Goal: Information Seeking & Learning: Learn about a topic

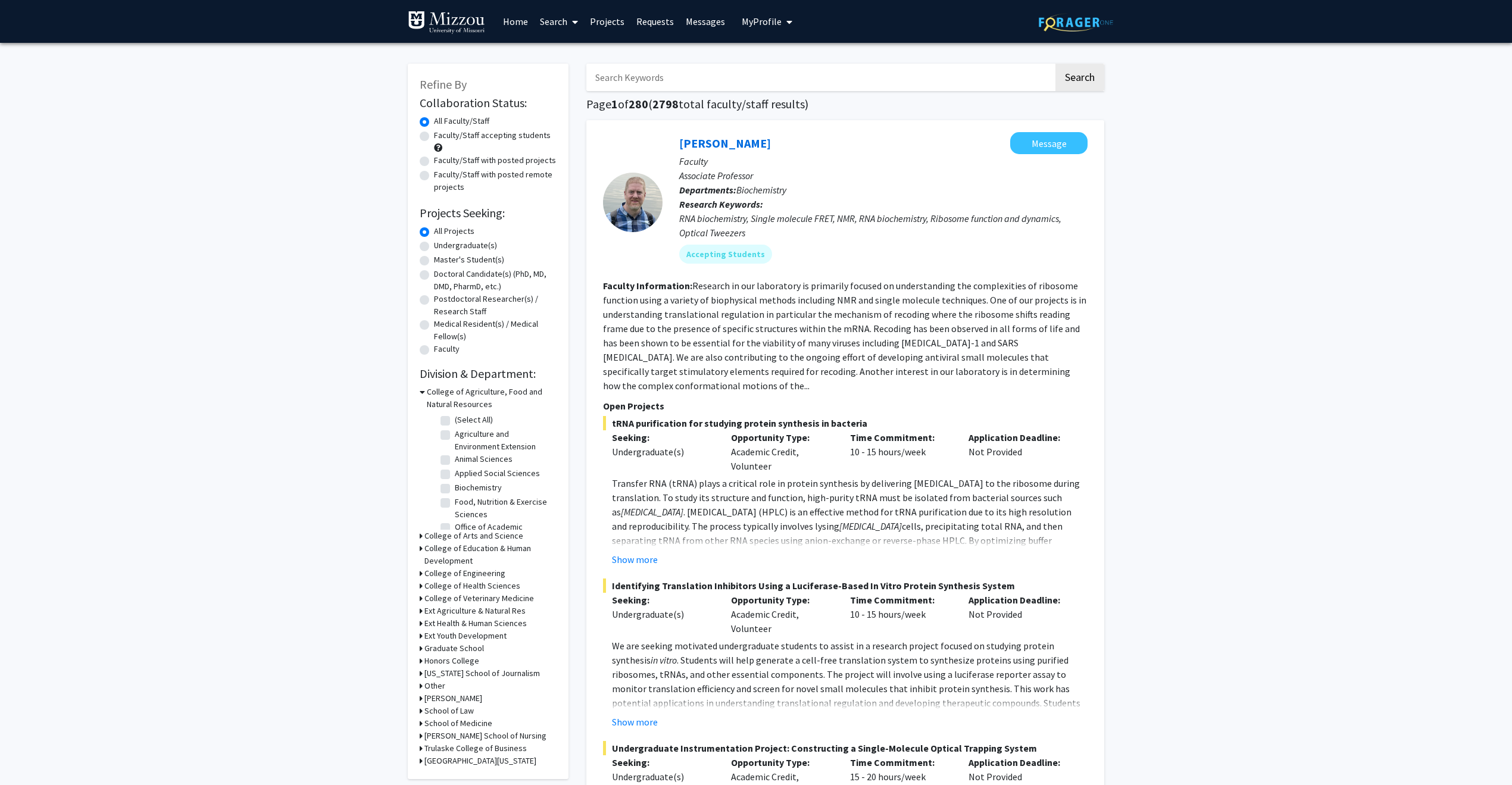
click at [434, 133] on label "Faculty/Staff accepting students" at bounding box center [492, 135] width 116 height 13
click at [434, 133] on input "Faculty/Staff accepting students" at bounding box center [437, 133] width 8 height 8
radio input "true"
click at [775, 25] on span "My Profile" at bounding box center [761, 21] width 40 height 12
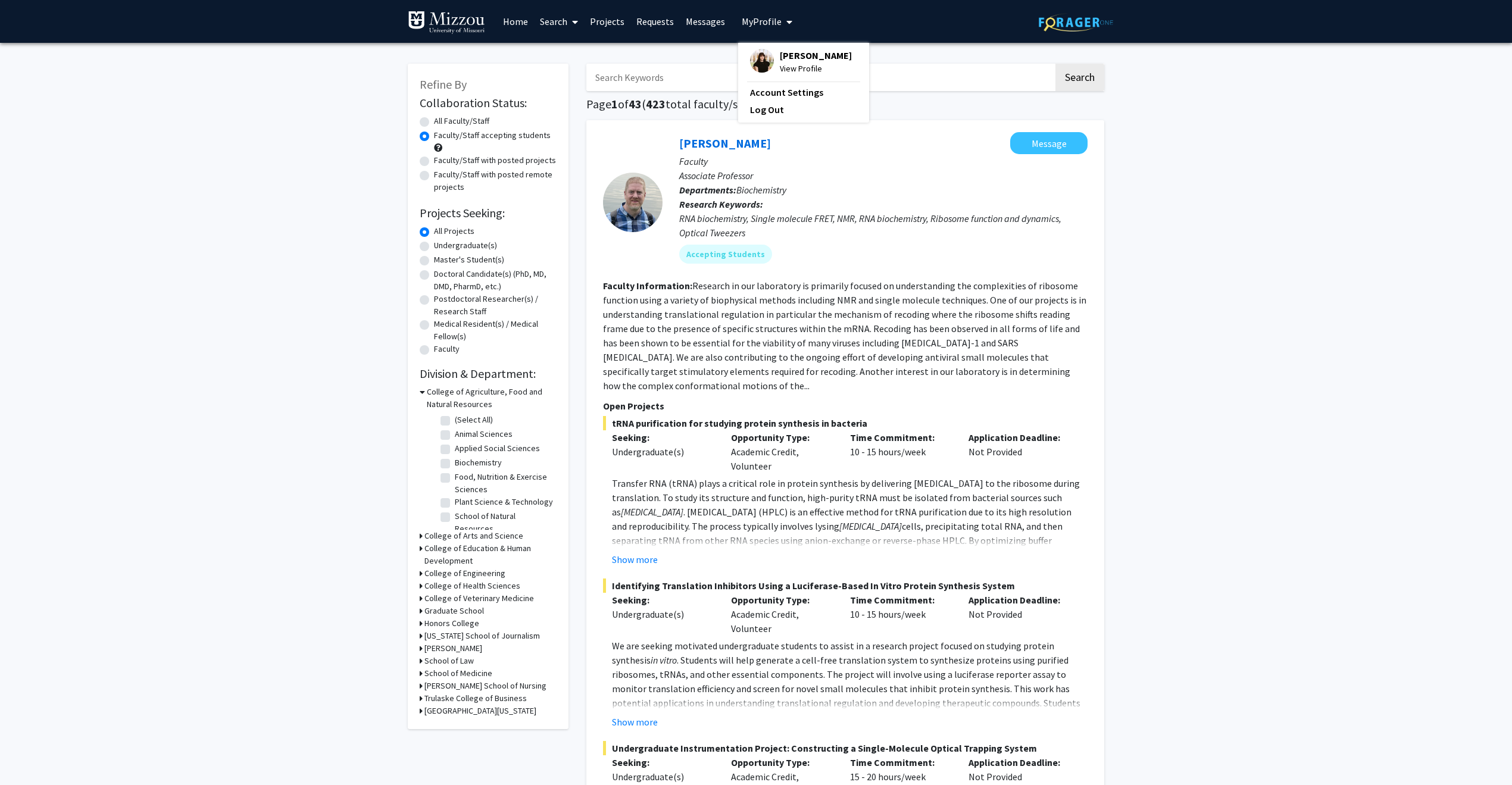
click at [815, 62] on span "View Profile" at bounding box center [815, 68] width 72 height 13
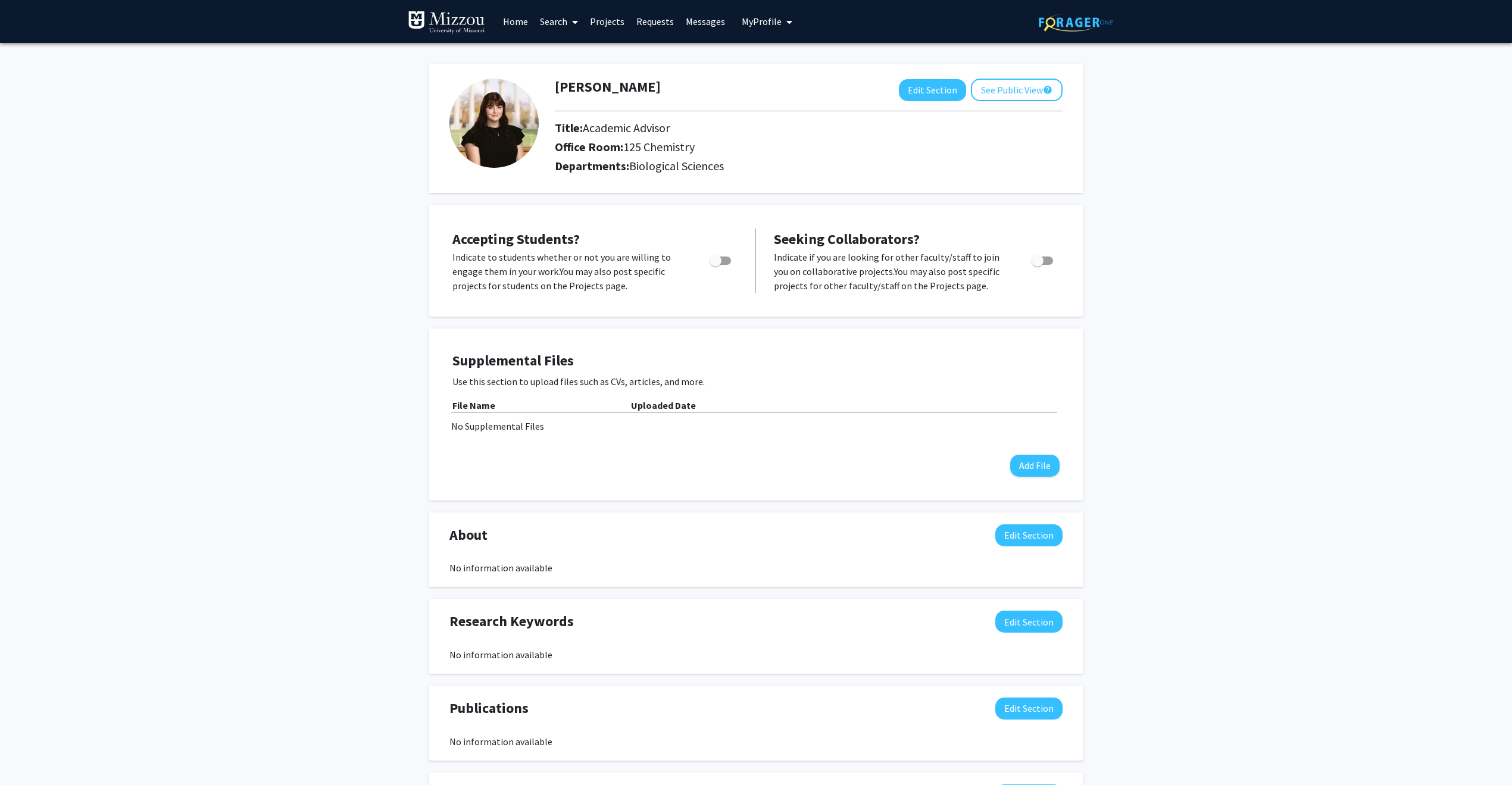
click at [561, 18] on link "Search" at bounding box center [558, 21] width 50 height 41
click at [577, 68] on span "Students" at bounding box center [570, 79] width 72 height 24
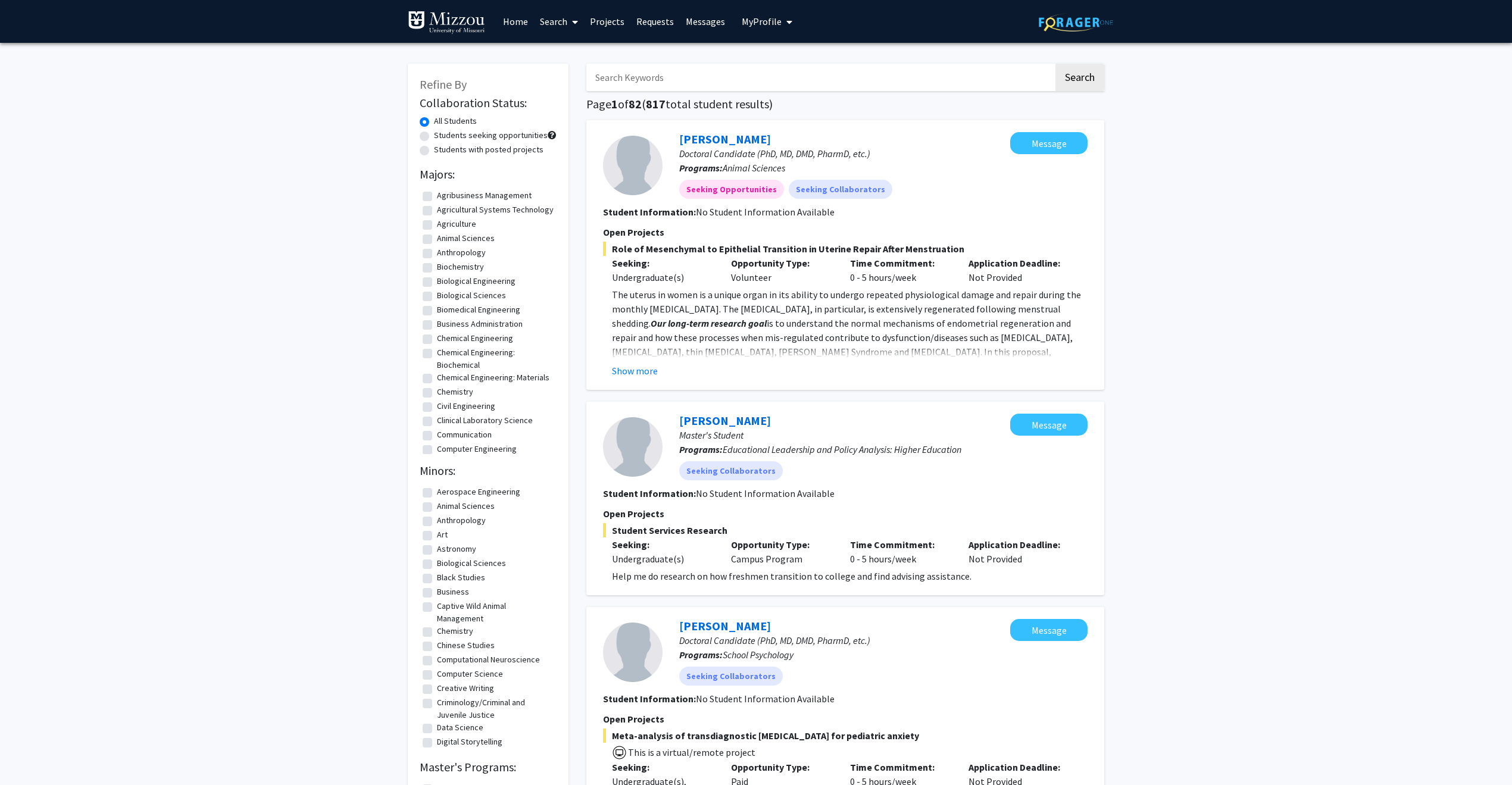
click at [693, 76] on input "Search Keywords" at bounding box center [820, 77] width 467 height 27
type input "[PERSON_NAME]"
click at [1083, 72] on button "Search" at bounding box center [1080, 77] width 49 height 27
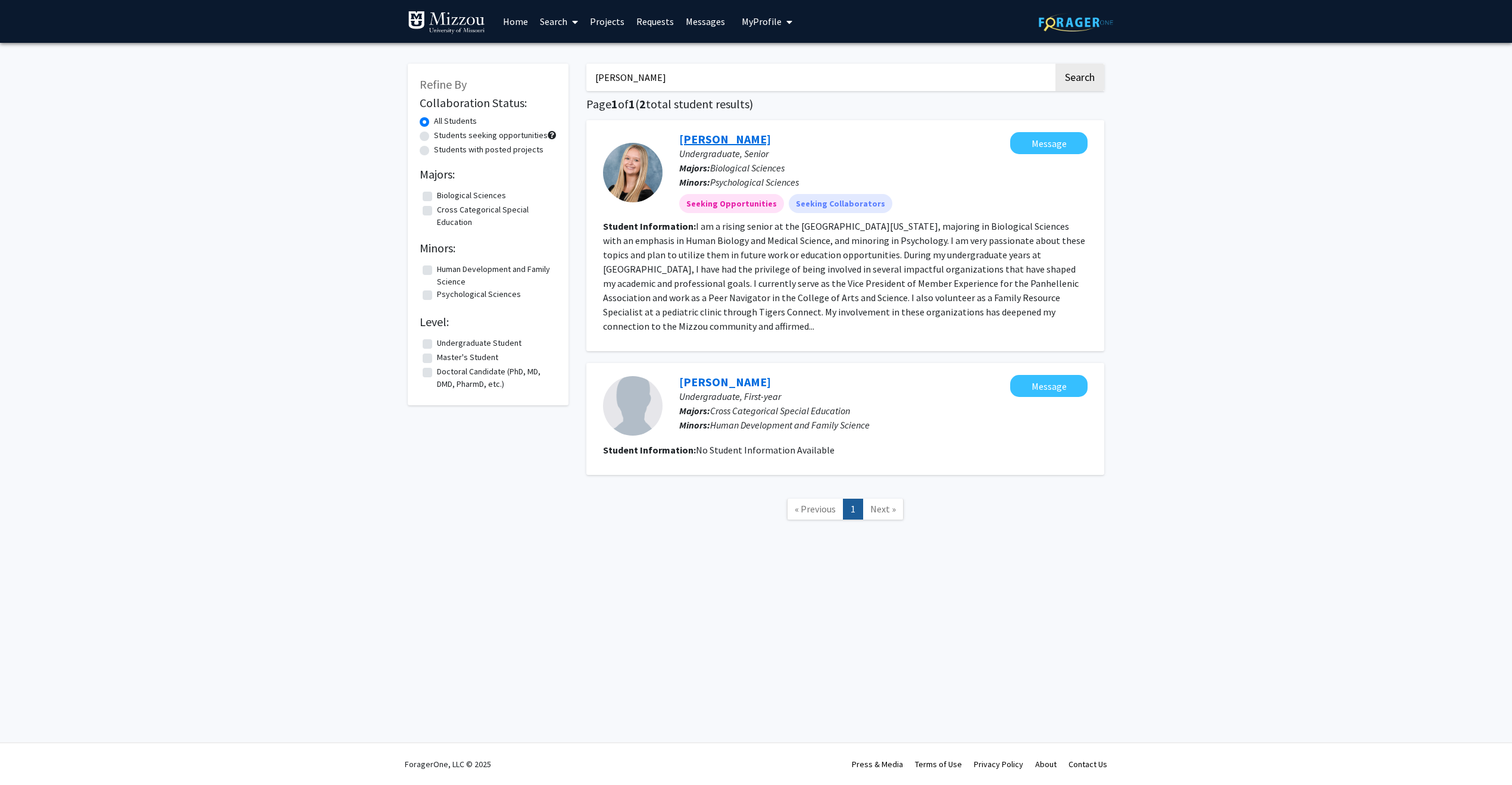
click at [739, 143] on link "[PERSON_NAME]" at bounding box center [725, 138] width 92 height 15
click at [726, 143] on link "[PERSON_NAME]" at bounding box center [725, 138] width 92 height 15
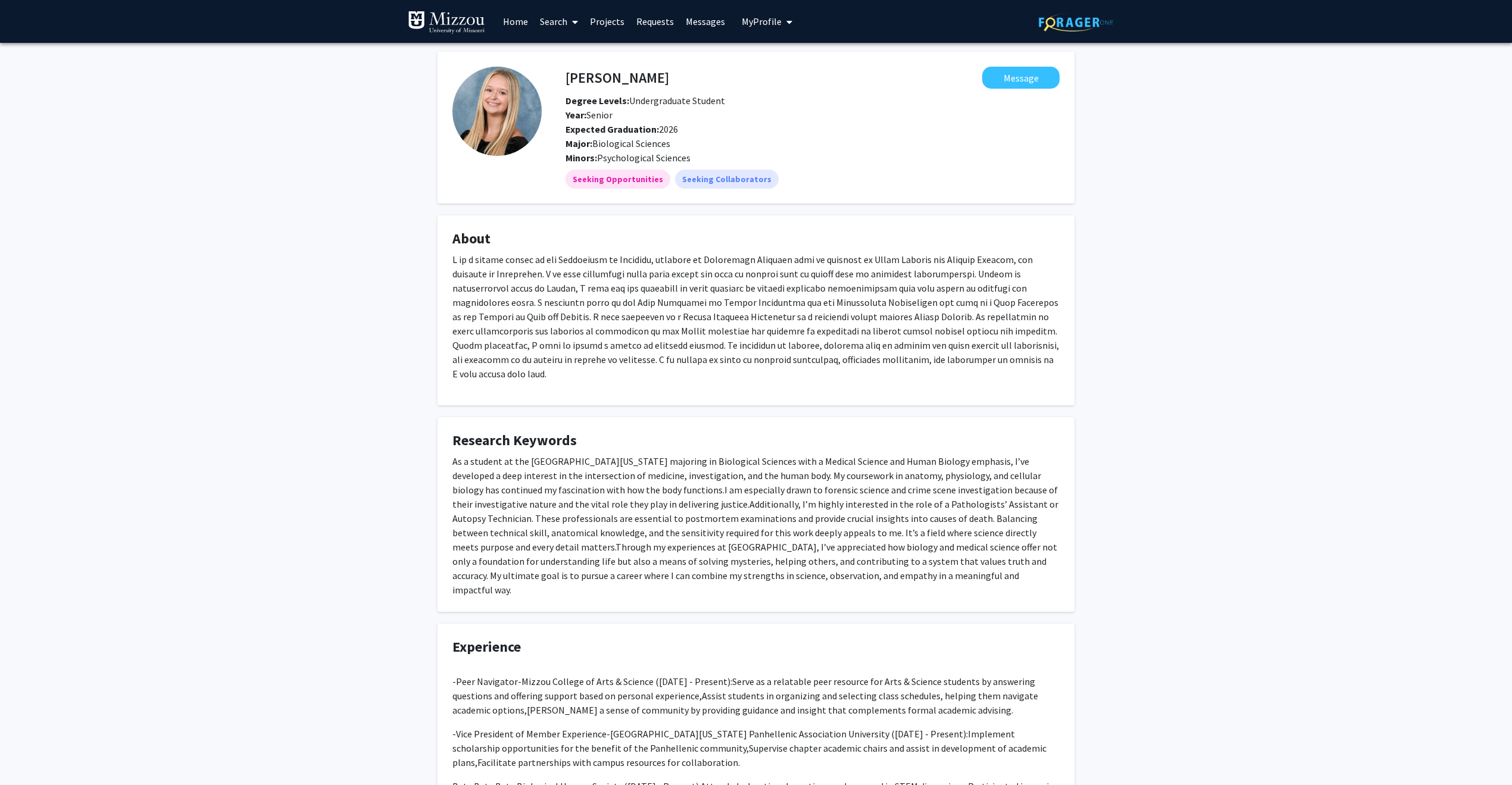
scroll to position [107, 0]
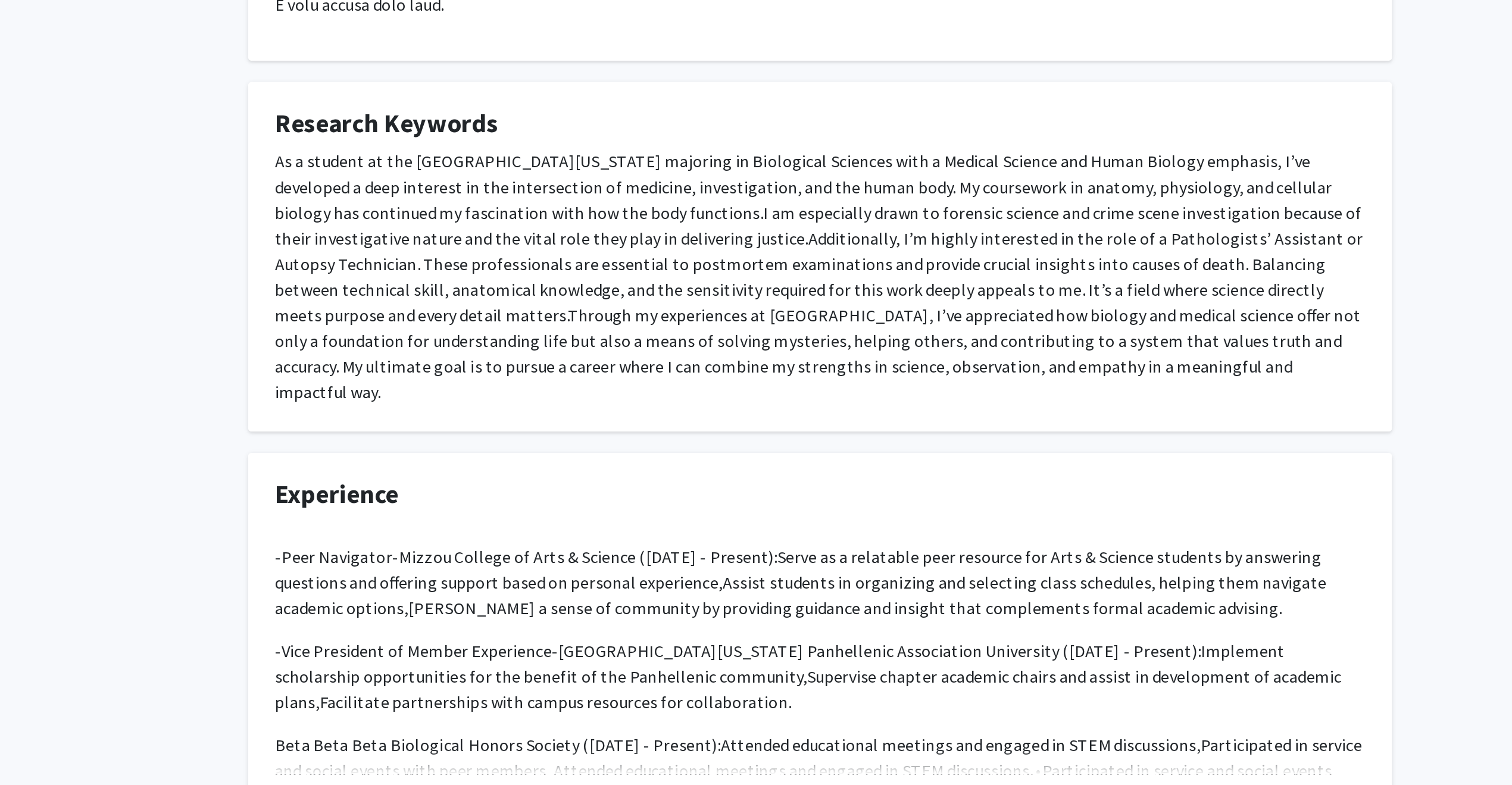
click at [476, 701] on button "Show more" at bounding box center [475, 708] width 46 height 14
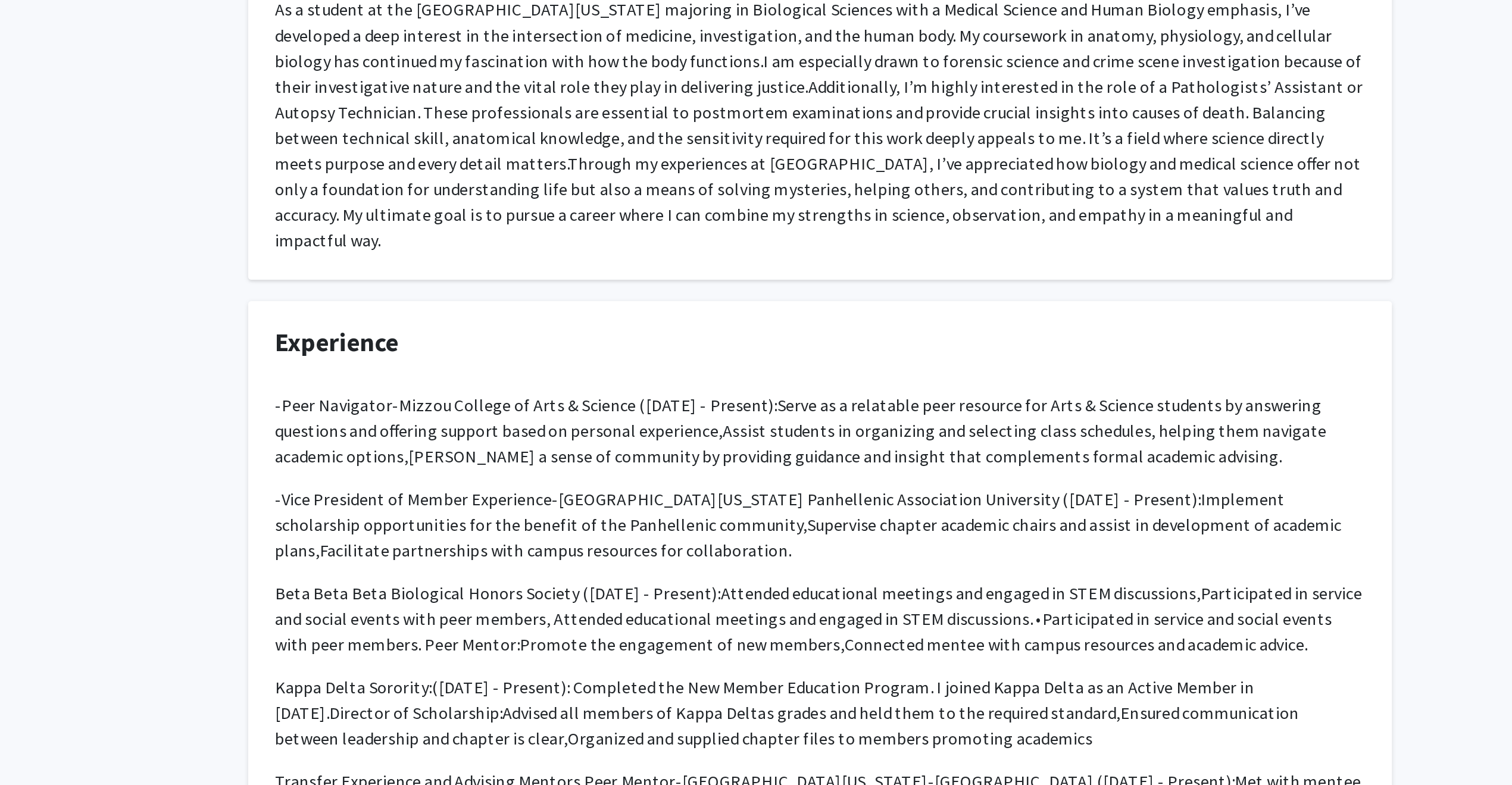
scroll to position [193, 0]
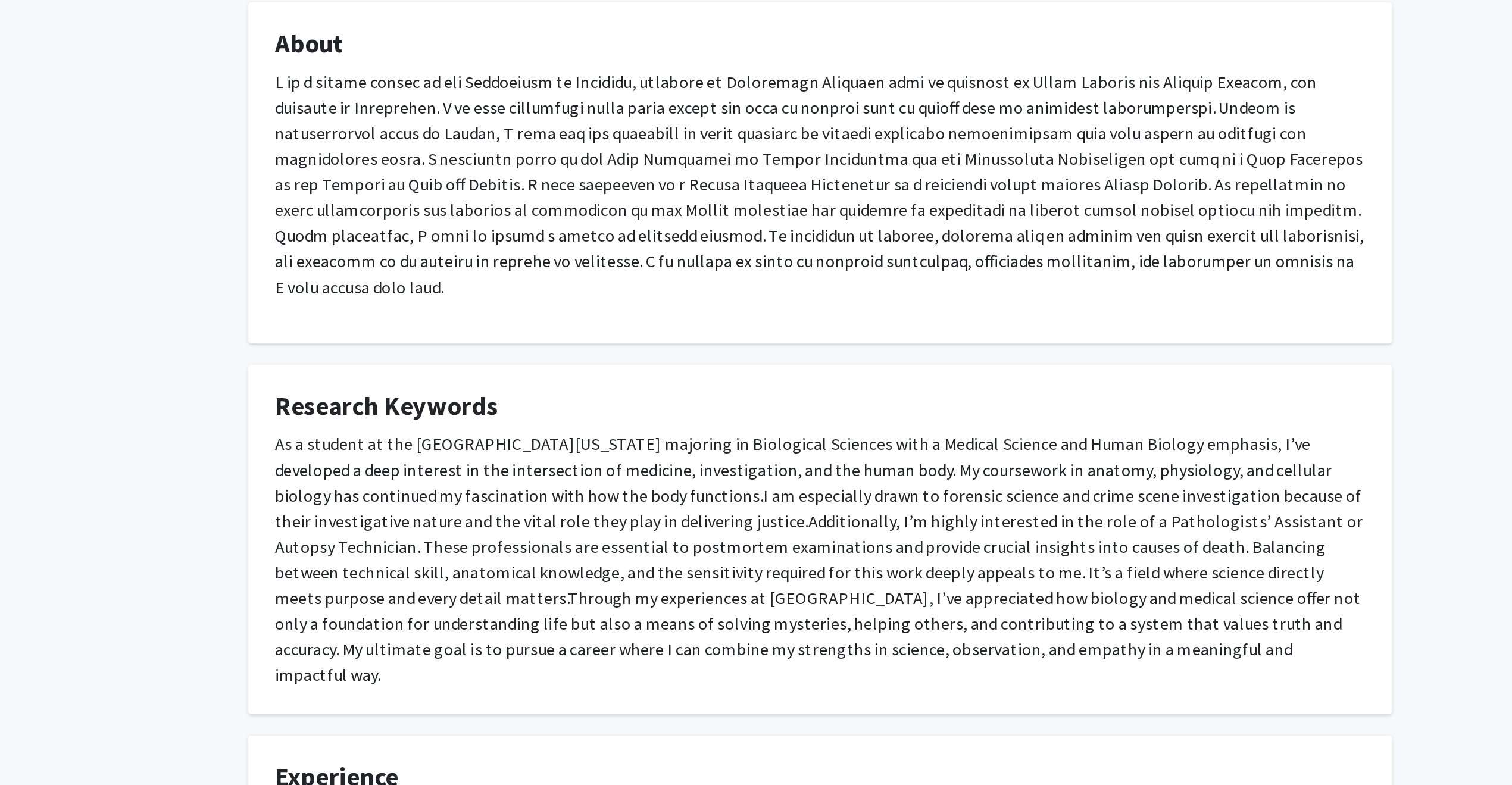
drag, startPoint x: 486, startPoint y: 243, endPoint x: 657, endPoint y: 312, distance: 184.4
click at [657, 312] on fg-card "Research Keywords As a student at the [GEOGRAPHIC_DATA][US_STATE] majoring in B…" at bounding box center [756, 321] width 637 height 194
click at [756, 291] on span "I am especially drawn to forensic science and crime scene investigation because…" at bounding box center [755, 304] width 606 height 26
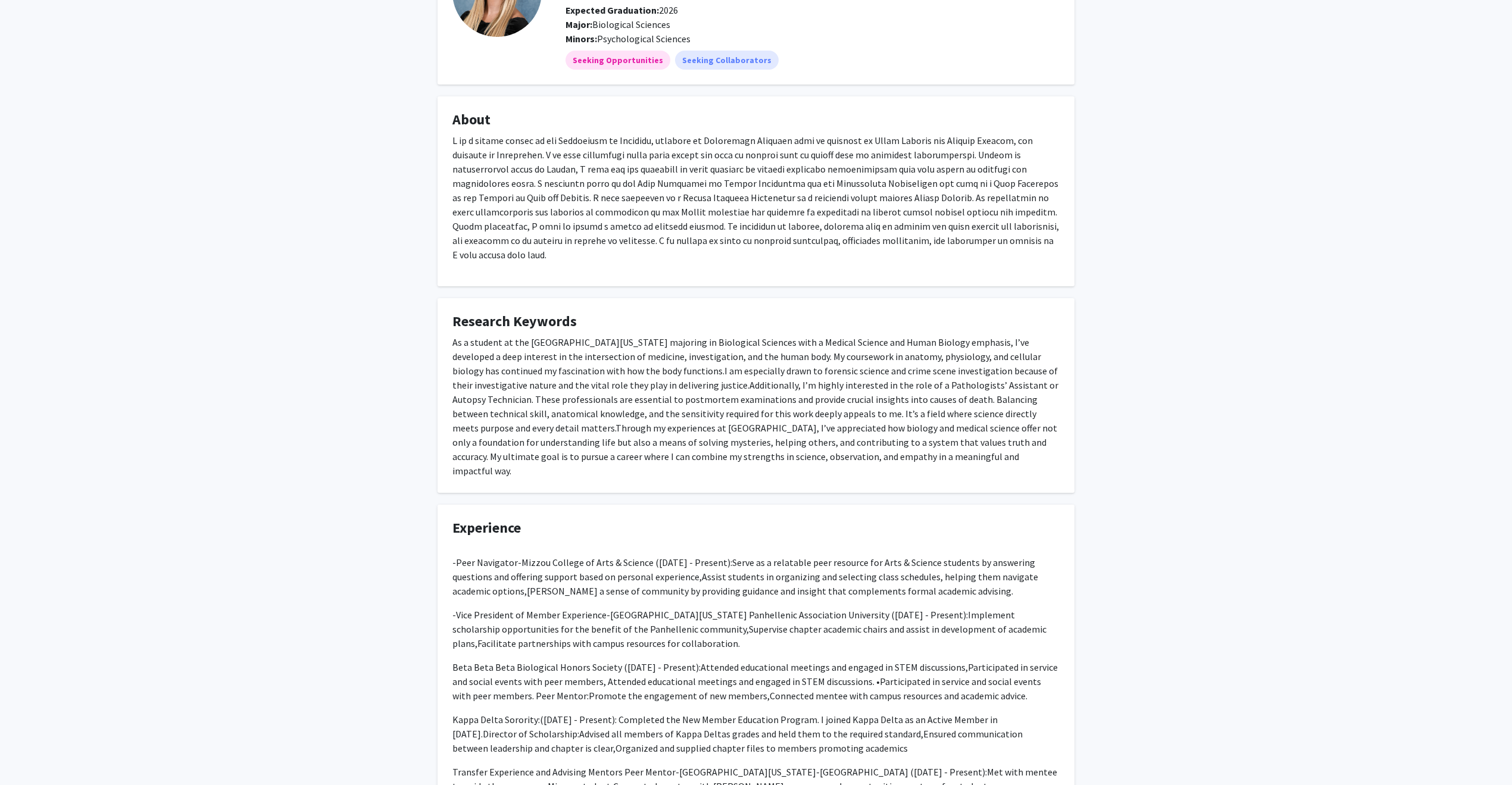
scroll to position [0, 0]
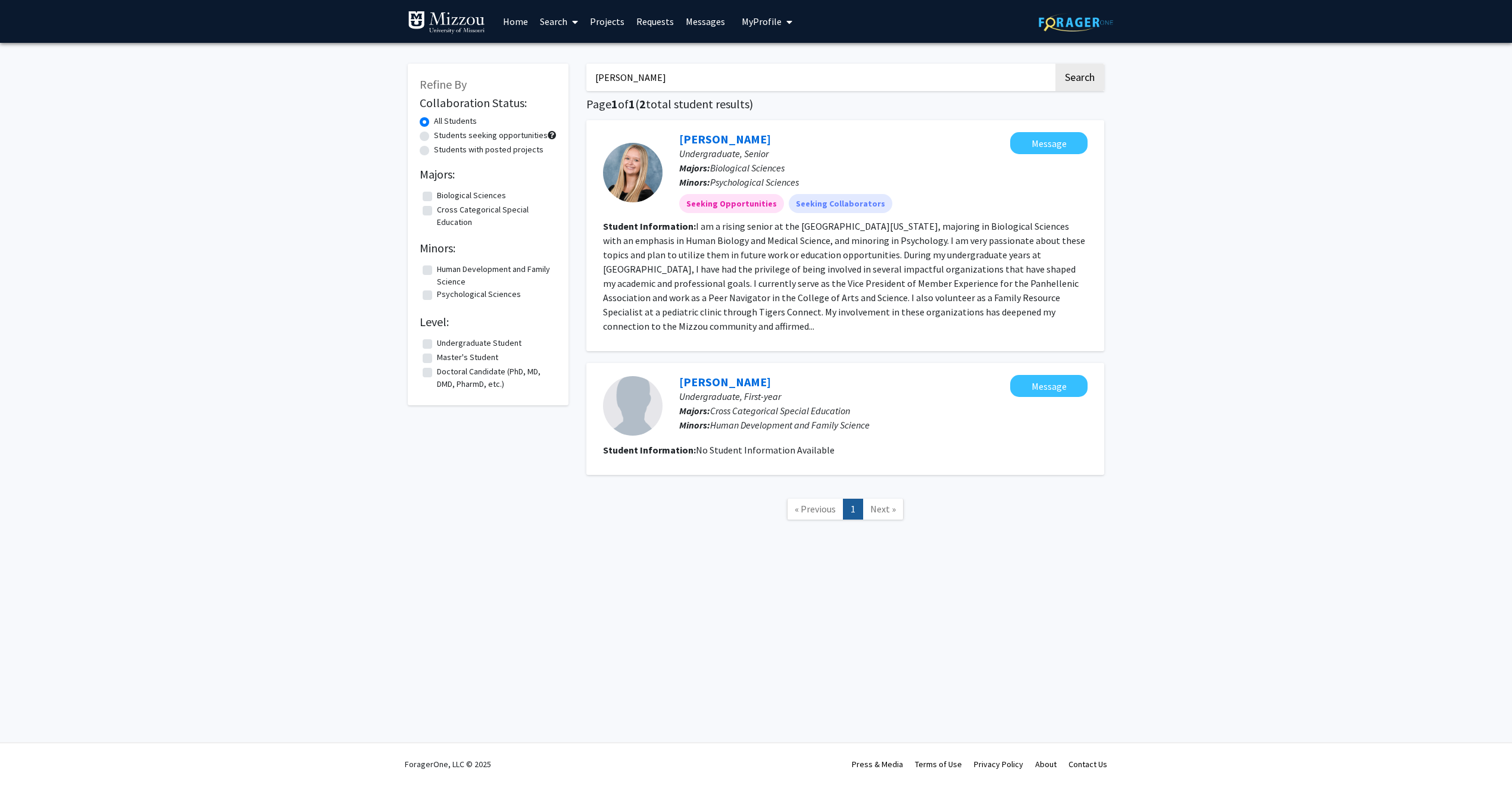
click at [557, 15] on link "Search" at bounding box center [558, 21] width 50 height 41
click at [577, 53] on span "Faculty/Staff" at bounding box center [577, 55] width 88 height 24
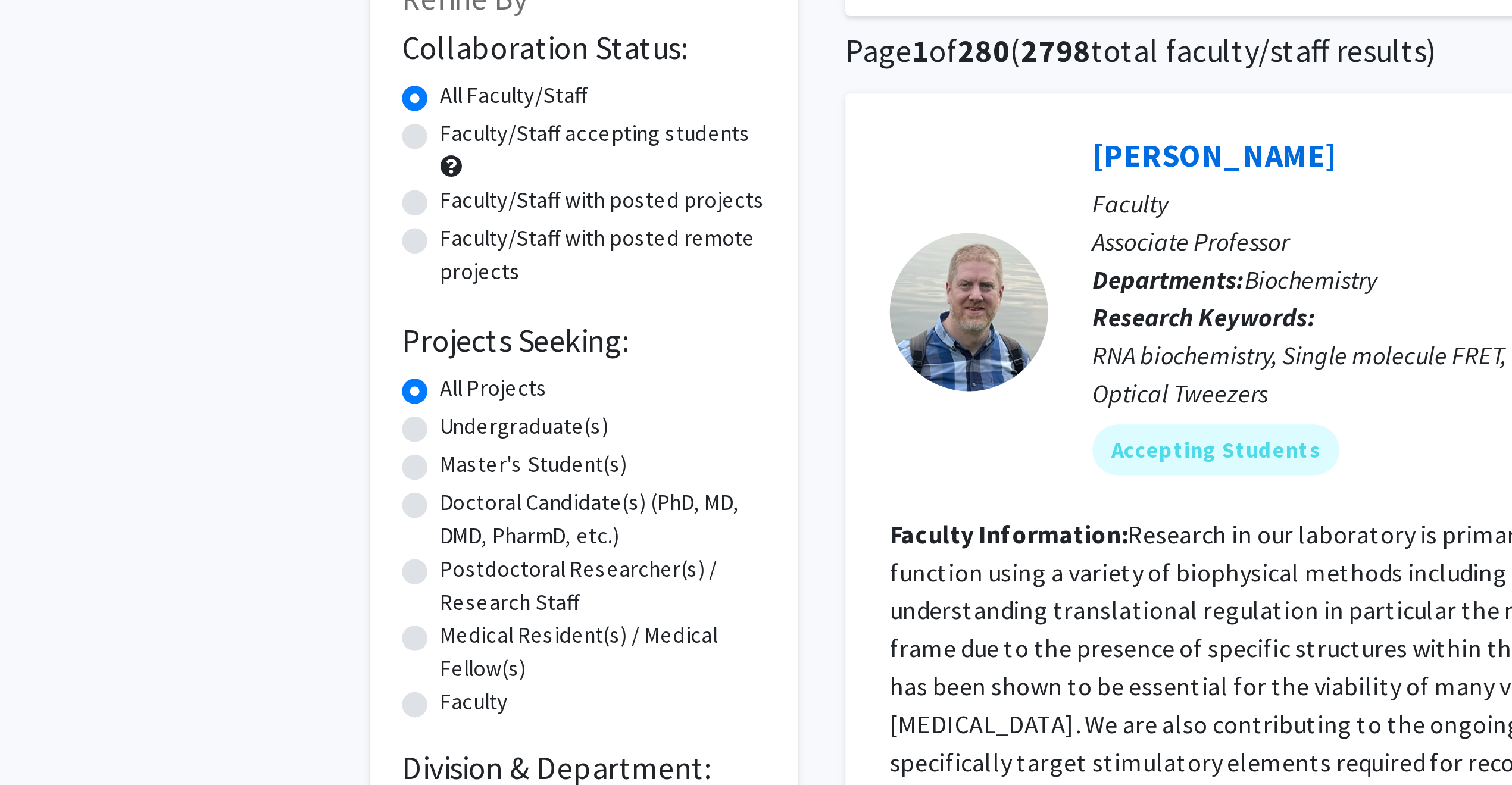
click at [434, 136] on label "Faculty/Staff accepting students" at bounding box center [492, 135] width 116 height 13
click at [434, 136] on input "Faculty/Staff accepting students" at bounding box center [437, 133] width 8 height 8
radio input "true"
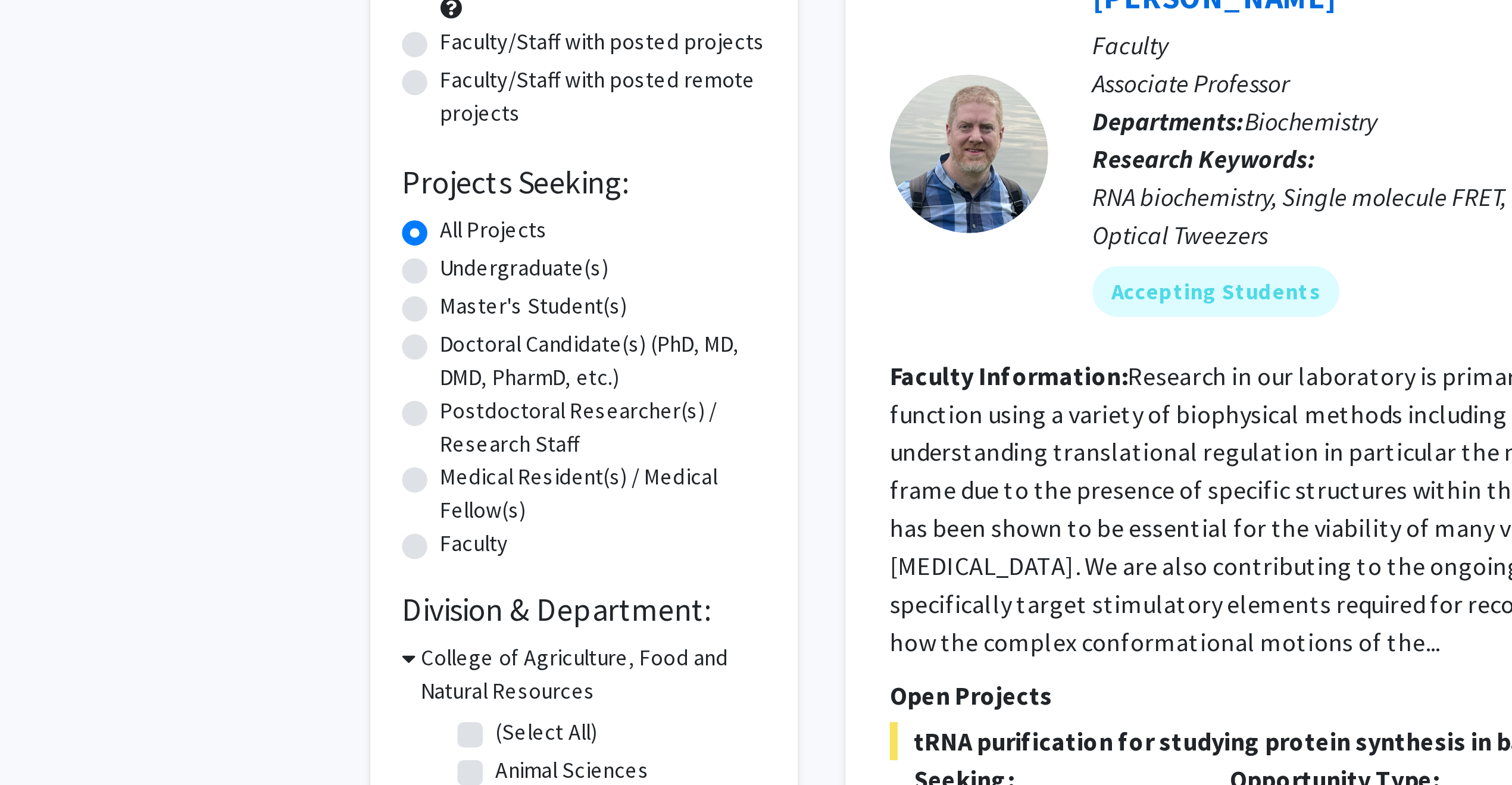
click at [434, 248] on label "Undergraduate(s)" at bounding box center [465, 246] width 63 height 13
click at [434, 247] on input "Undergraduate(s)" at bounding box center [437, 243] width 8 height 8
radio input "true"
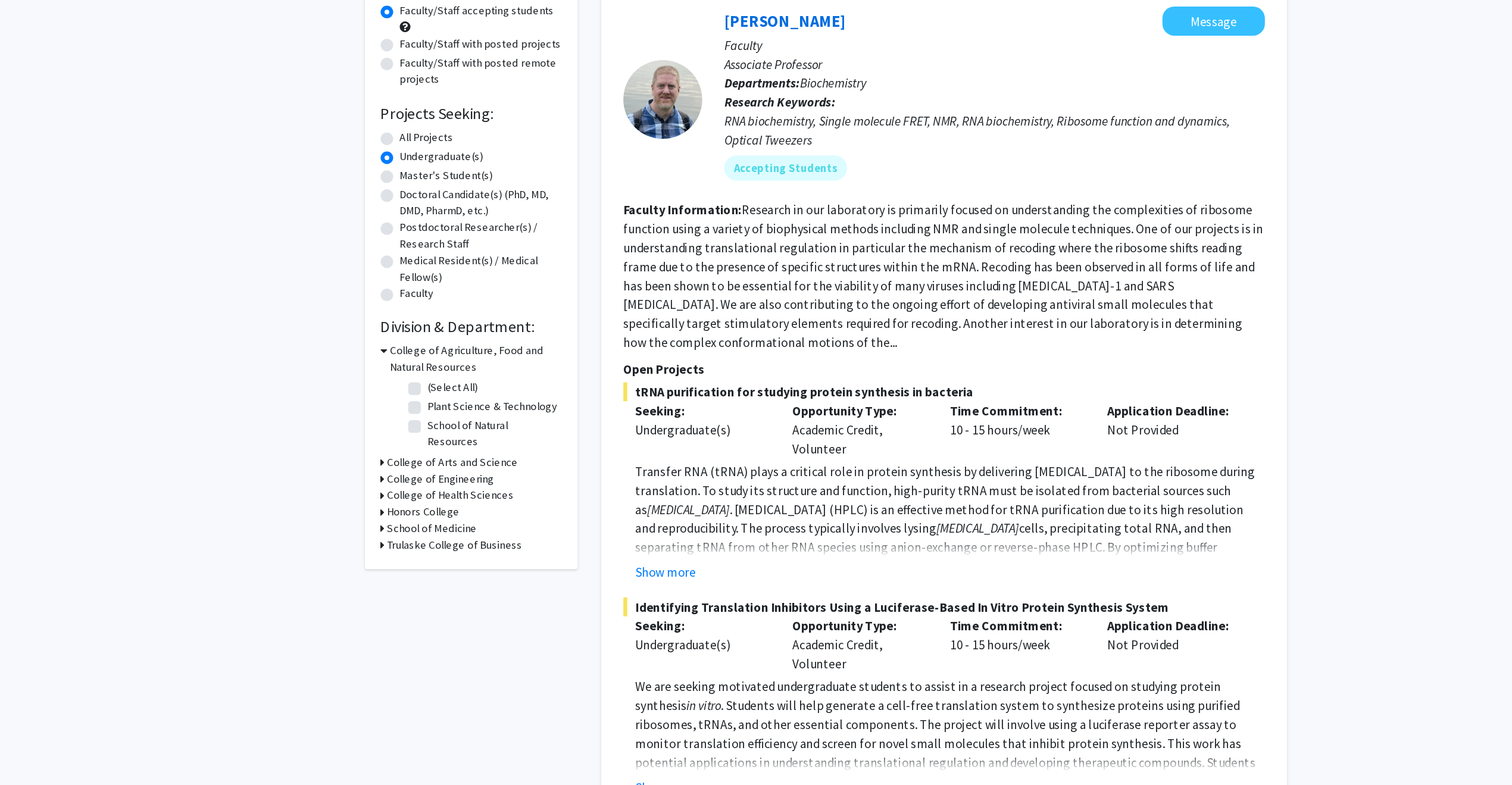
click at [421, 470] on icon at bounding box center [421, 476] width 3 height 13
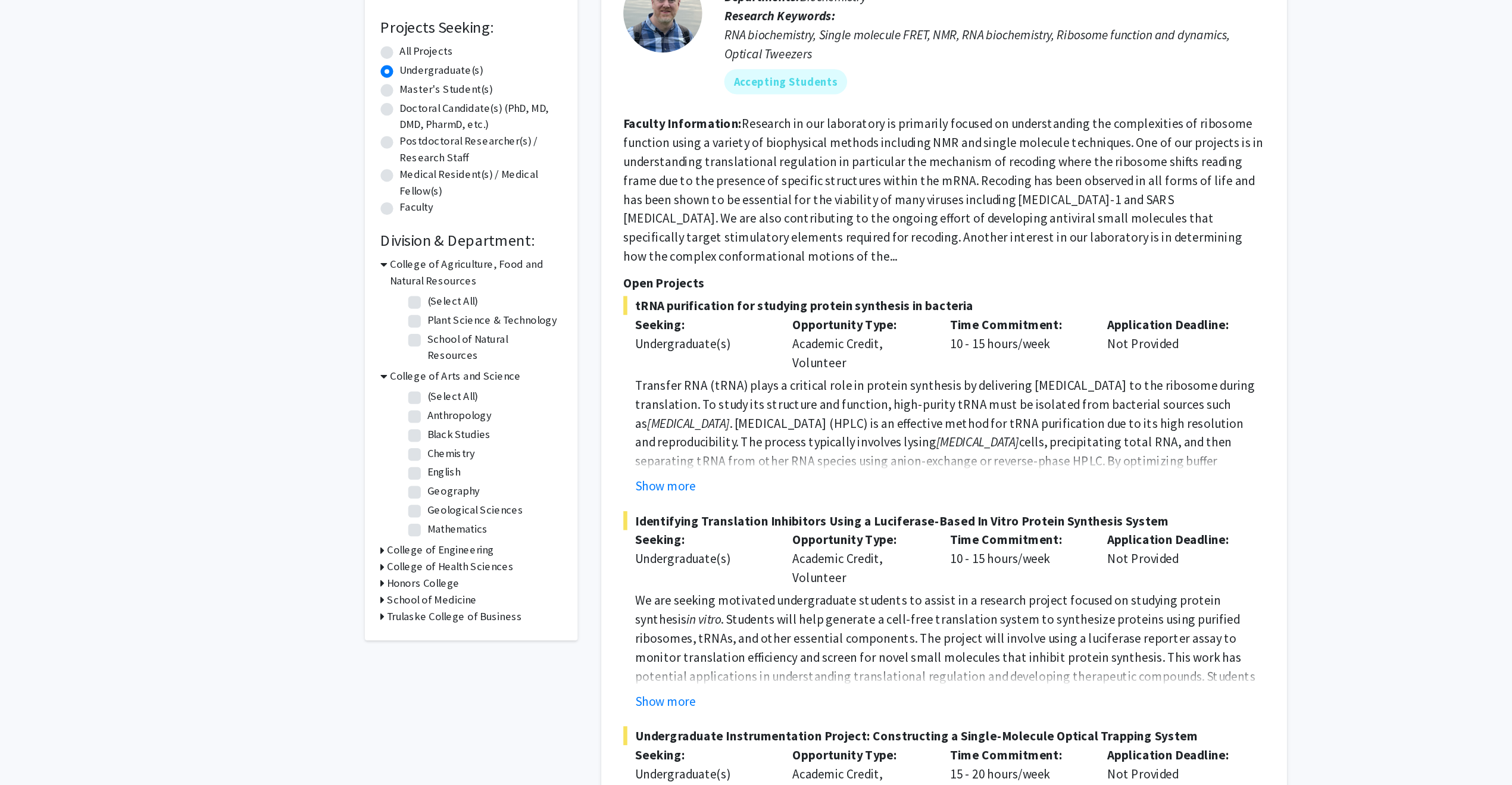
scroll to position [9, 0]
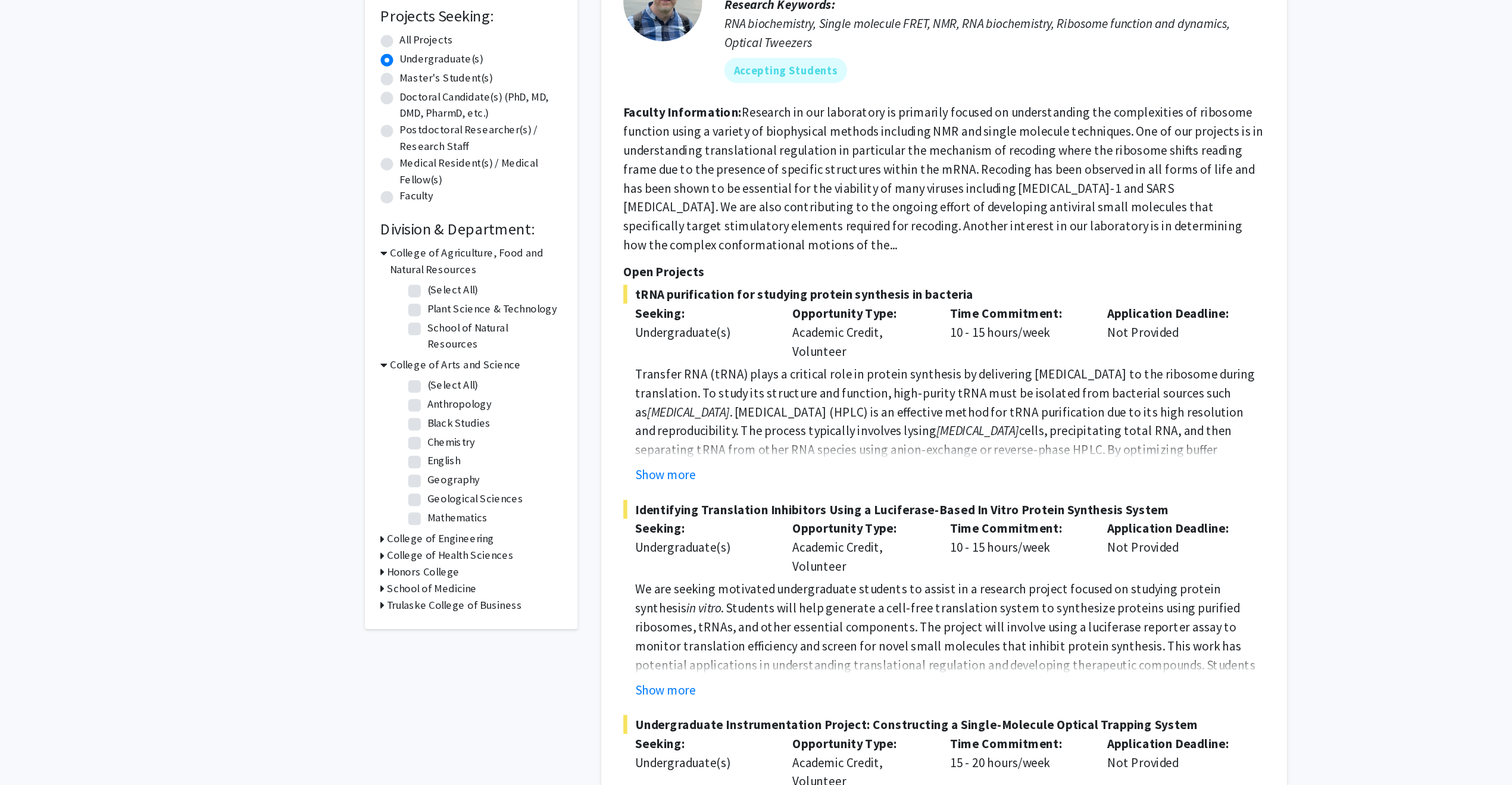
click at [438, 461] on h3 "College of Arts and Science" at bounding box center [476, 467] width 99 height 13
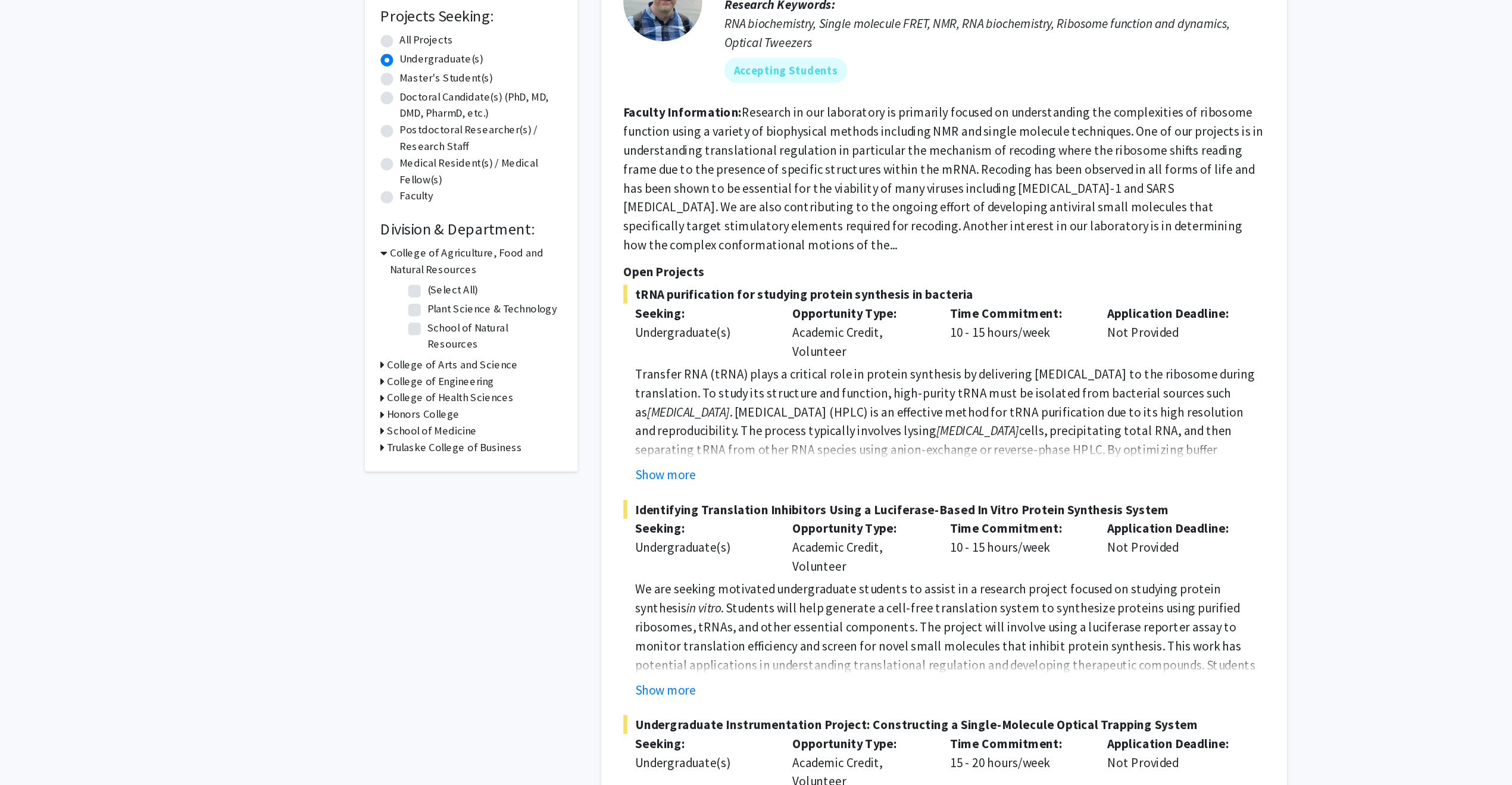
click at [417, 453] on div "Refine By Collaboration Status: Collaboration Status All Faculty/Staff Collabor…" at bounding box center [488, 301] width 161 height 493
click at [420, 461] on icon at bounding box center [421, 467] width 3 height 13
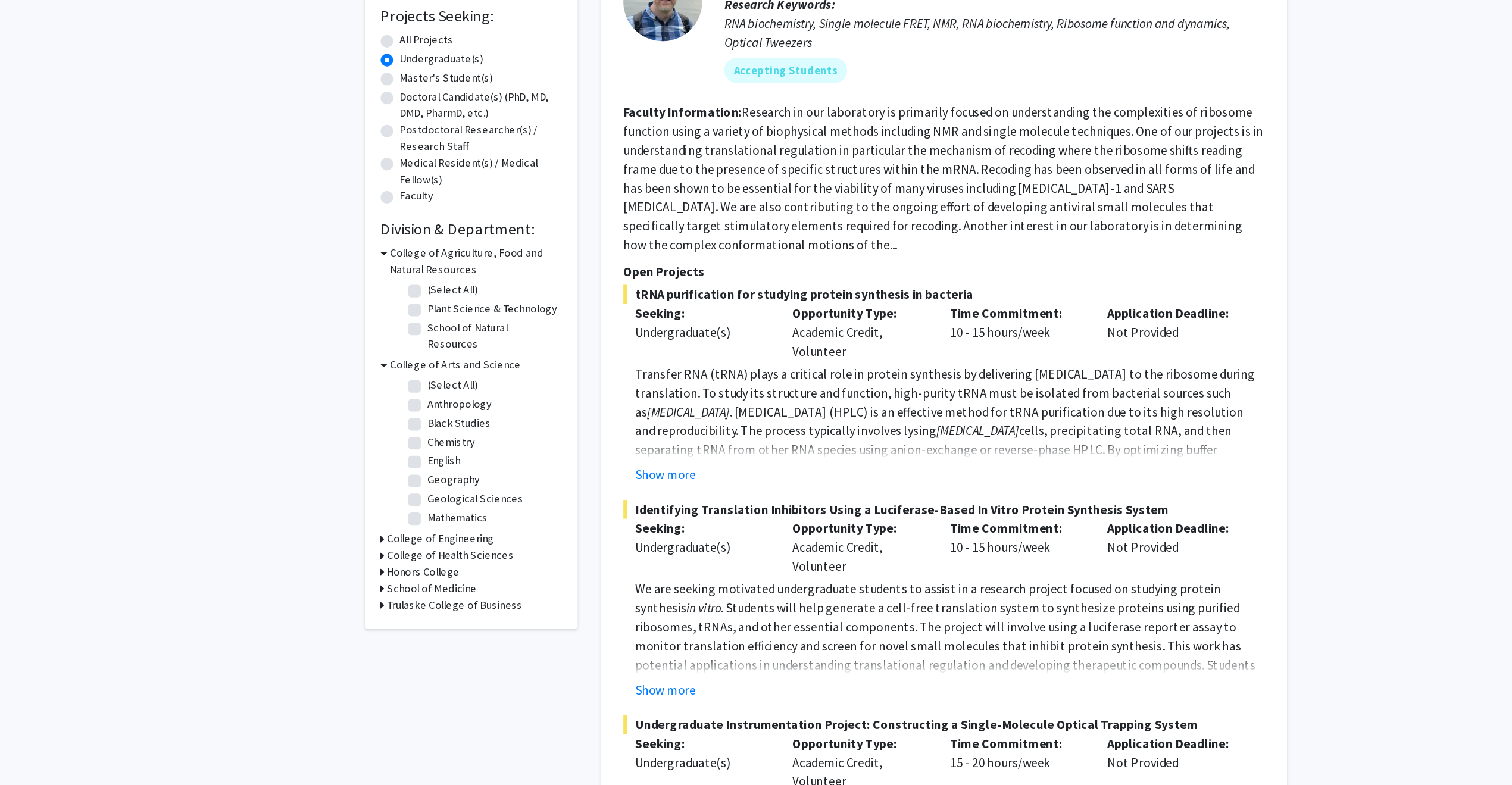
scroll to position [6, 0]
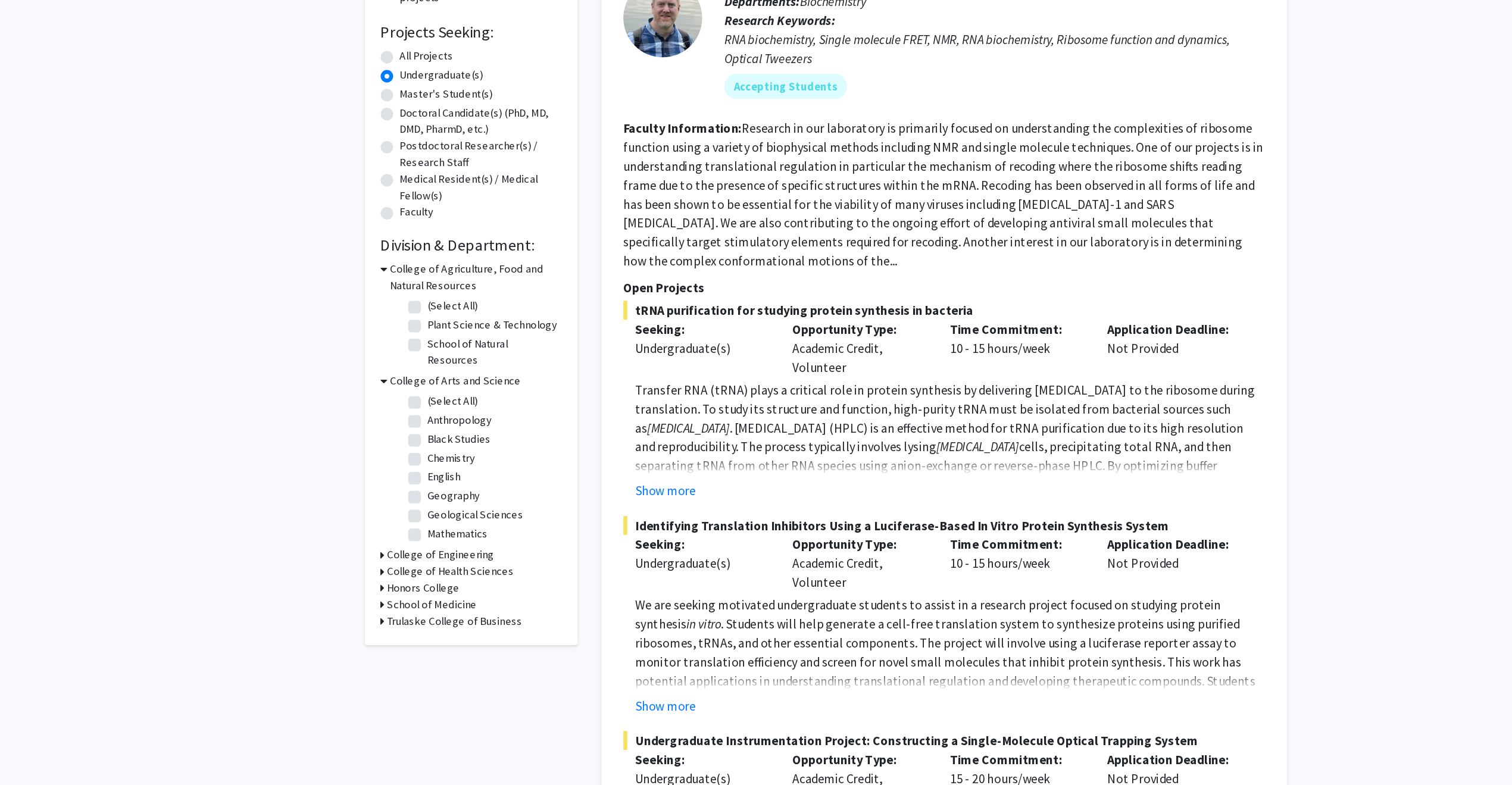
click at [424, 633] on h3 "School of Medicine" at bounding box center [458, 640] width 68 height 13
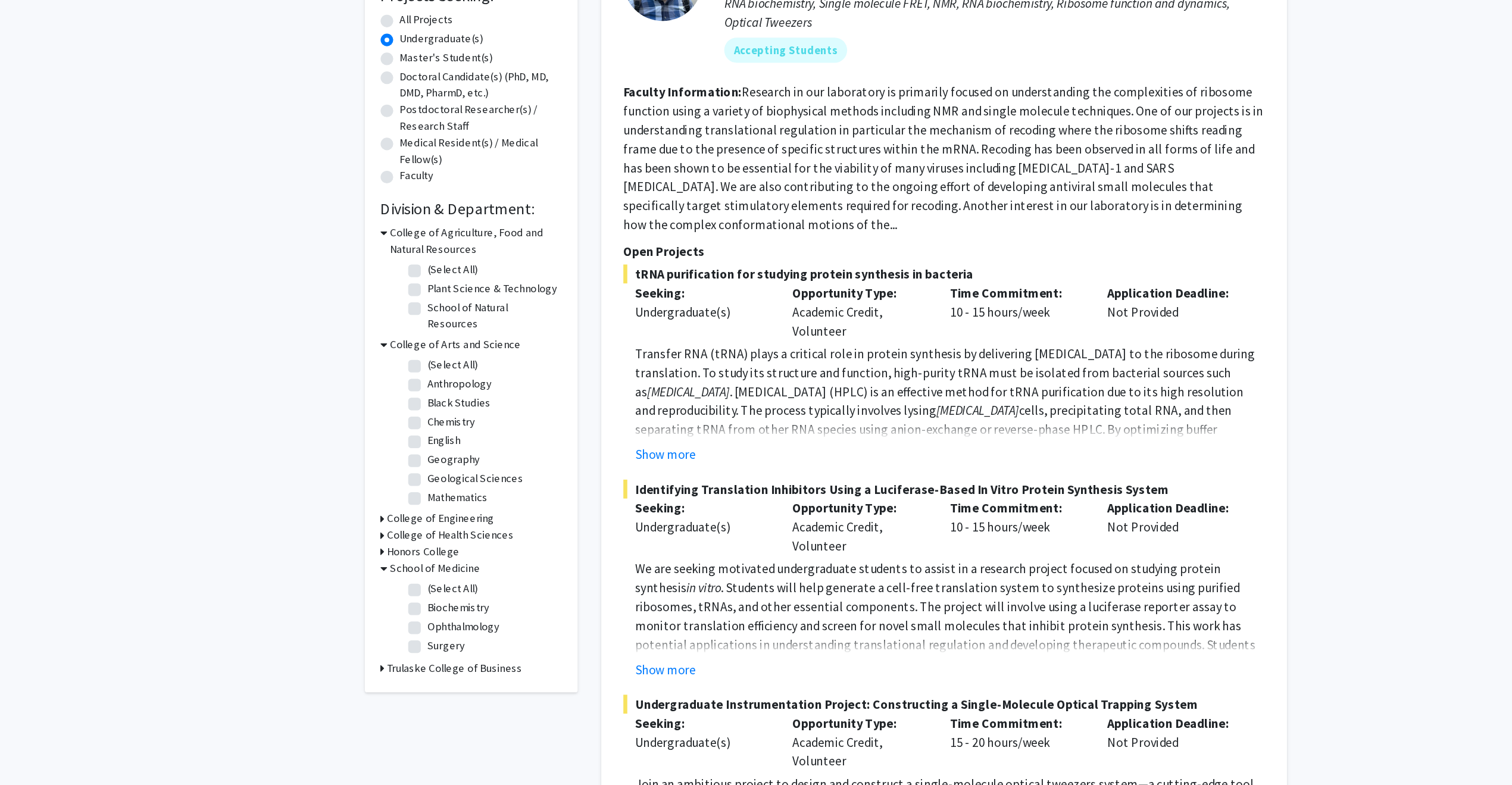
scroll to position [23, 0]
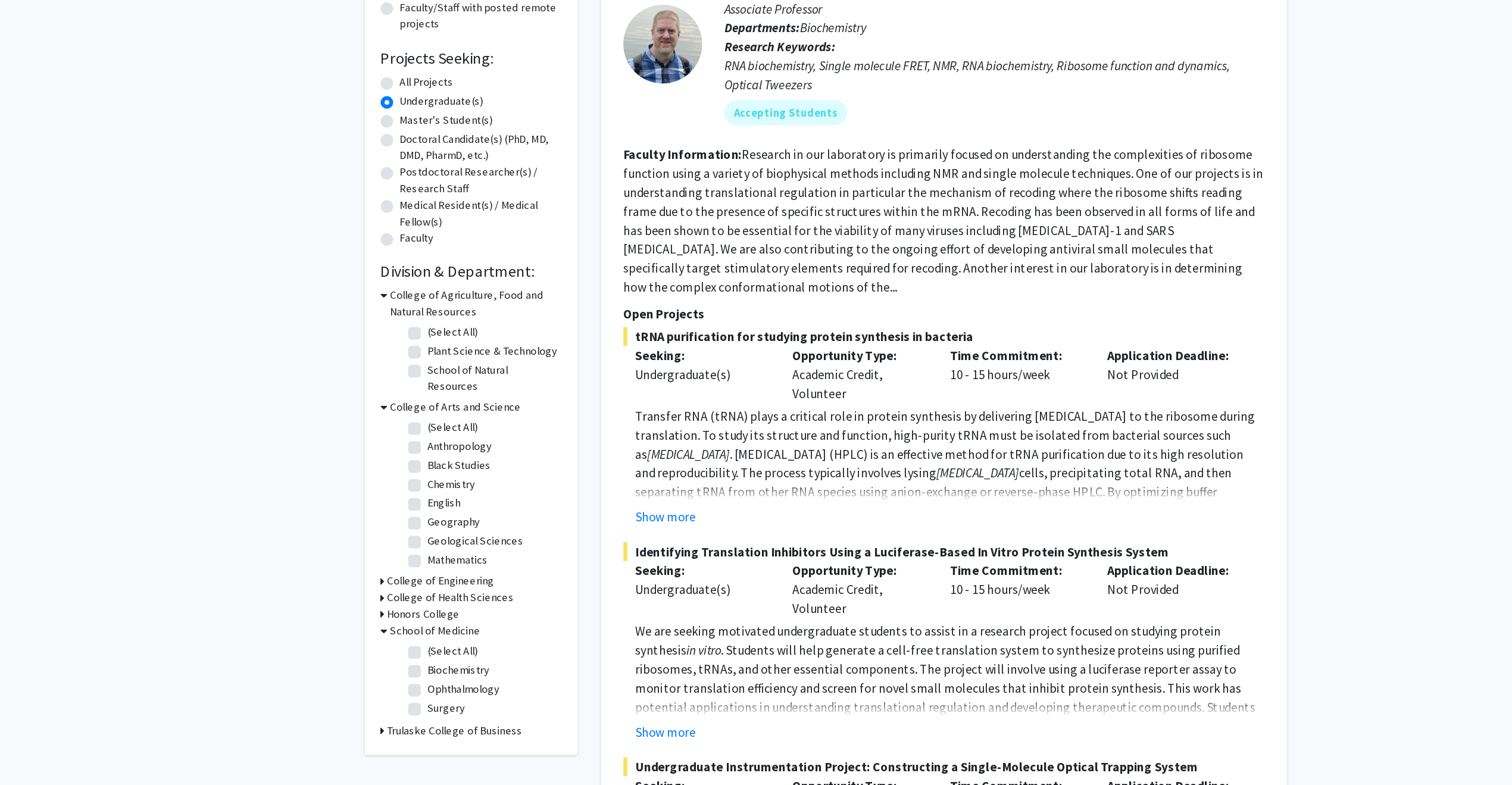
click at [455, 462] on label "(Select All)" at bounding box center [474, 469] width 38 height 13
click at [455, 462] on input "(Select All)" at bounding box center [458, 466] width 8 height 8
checkbox input "true"
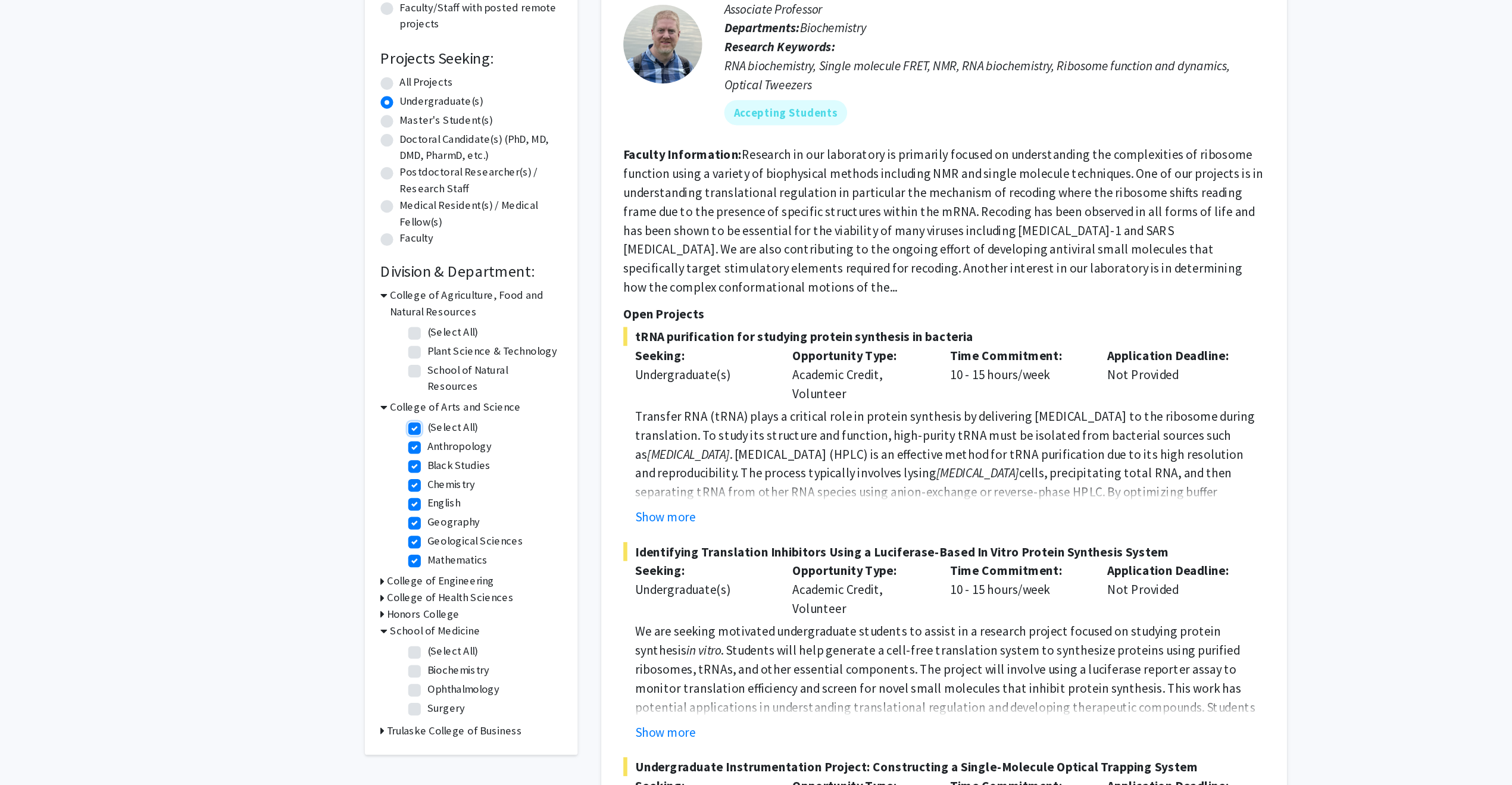
checkbox input "true"
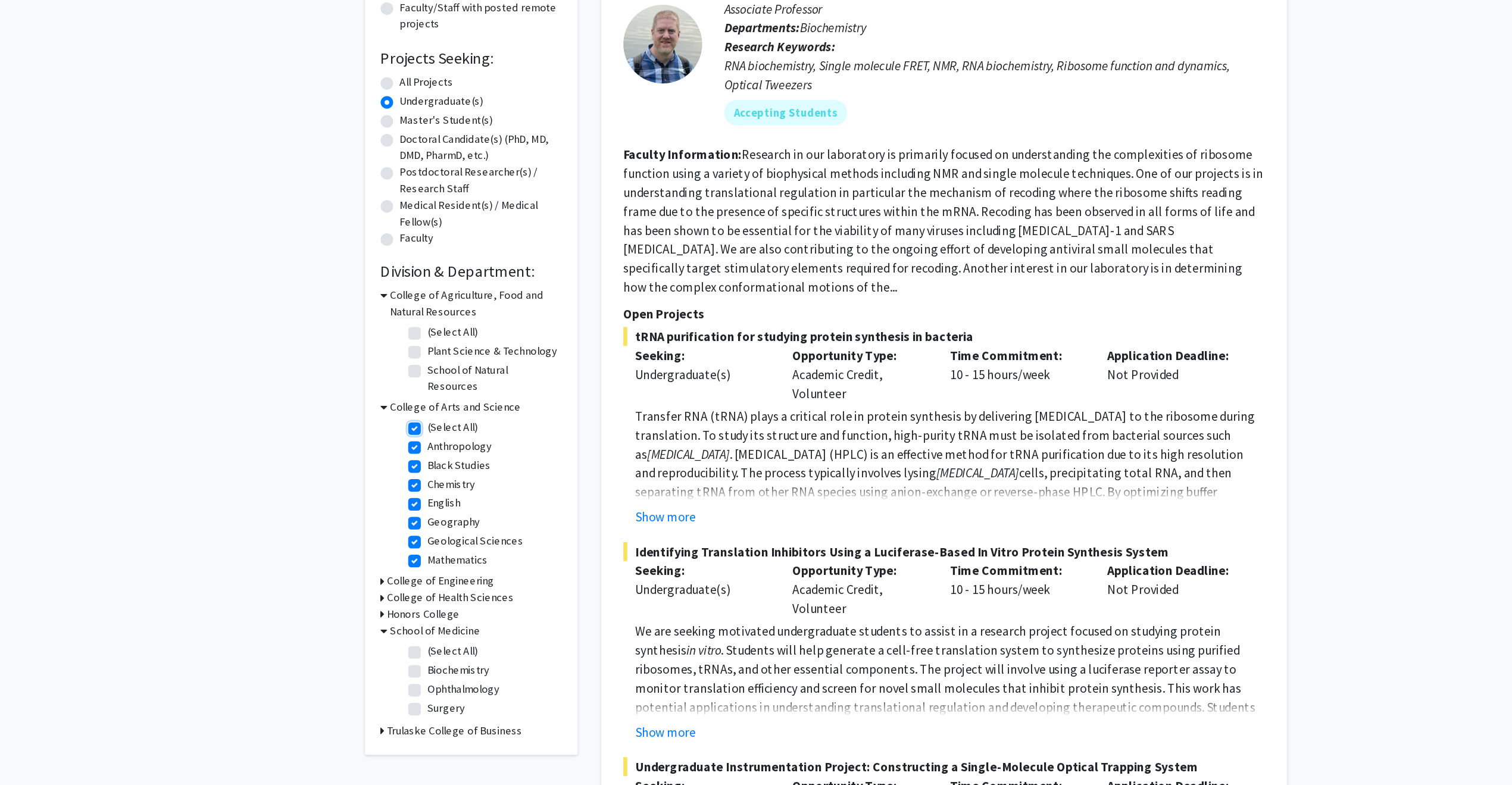
checkbox input "true"
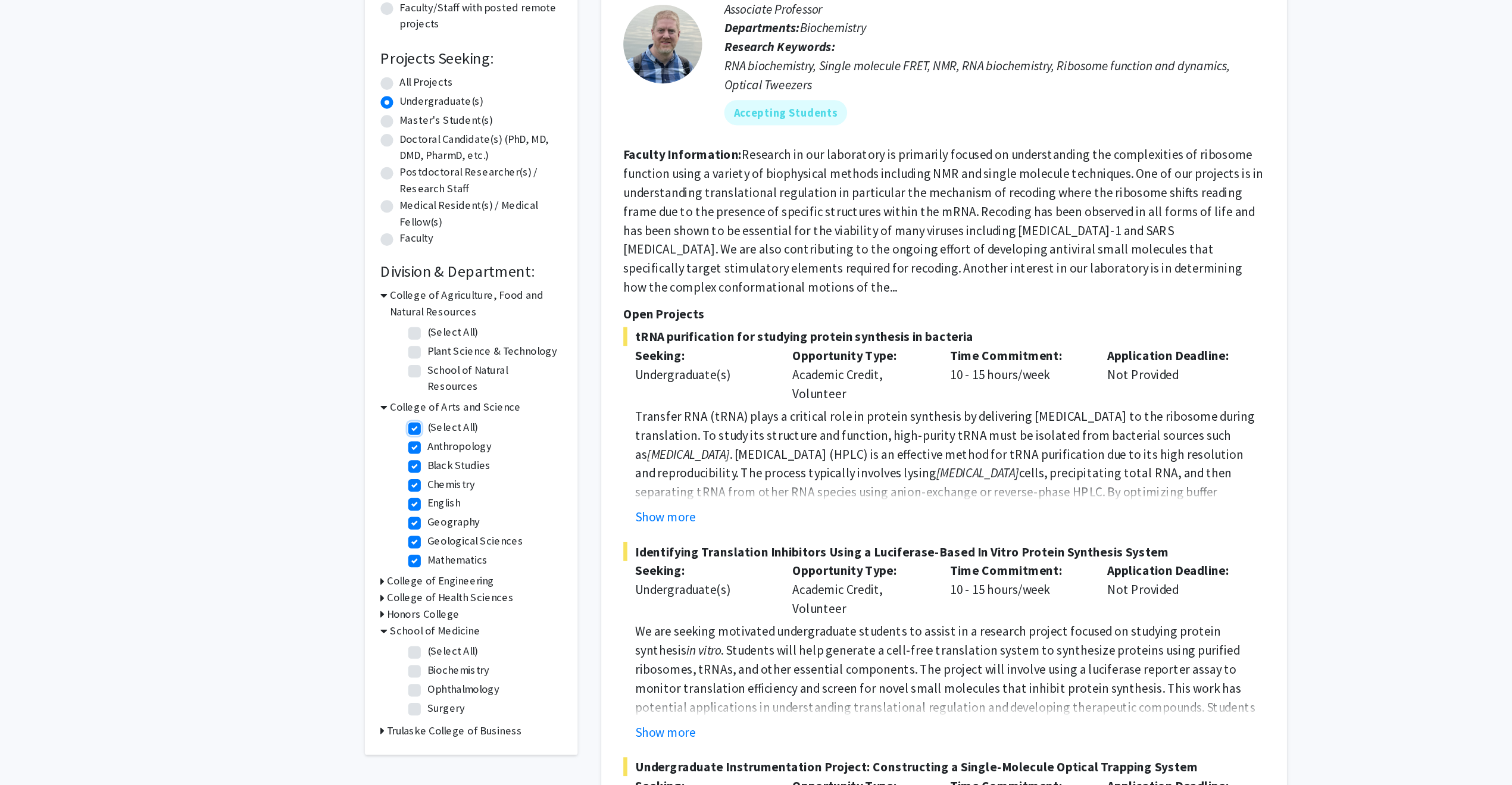
checkbox input "true"
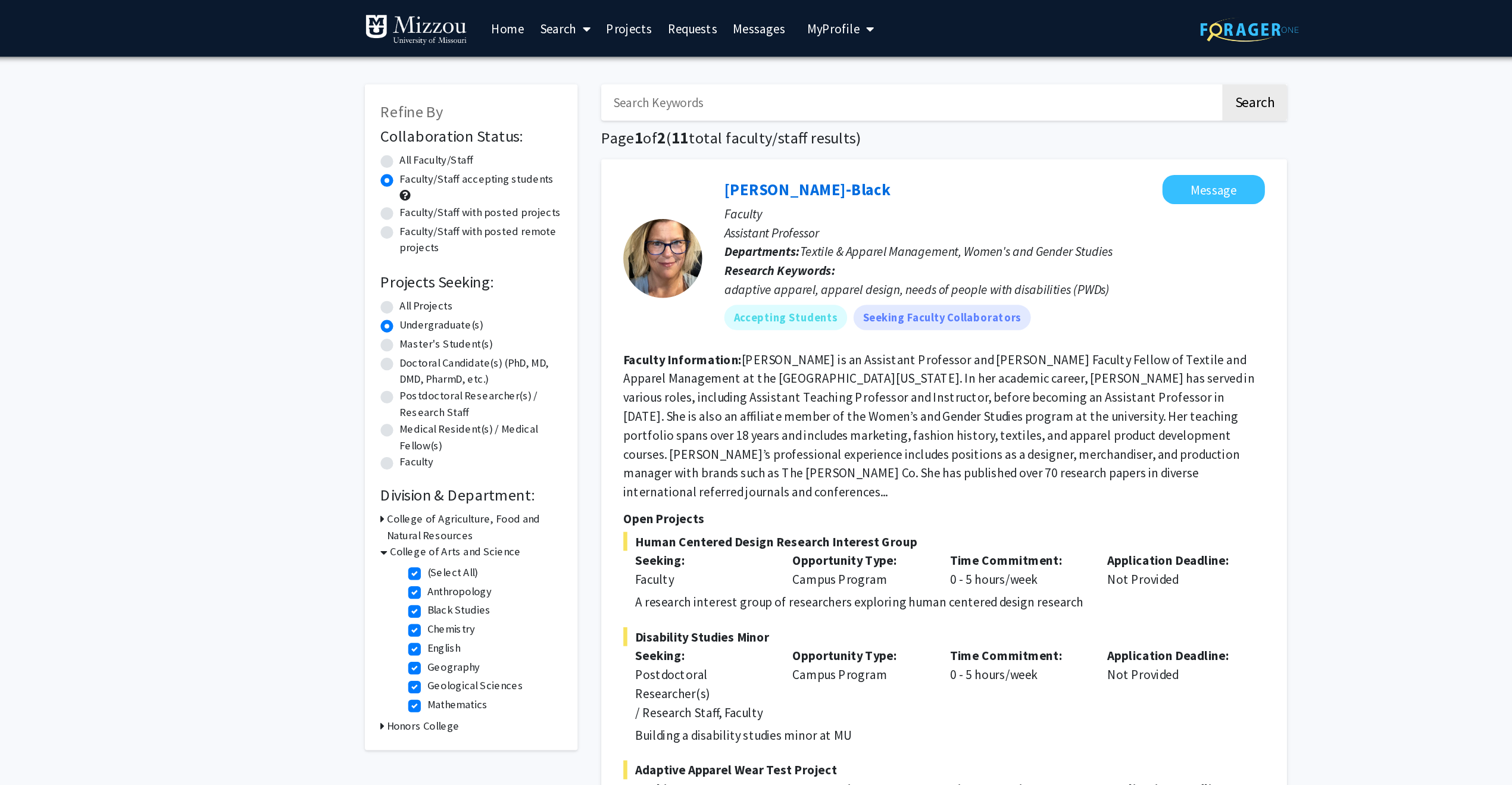
click at [421, 393] on icon at bounding box center [421, 392] width 3 height 13
click at [426, 389] on div "College of Agriculture, Food and Natural Resources" at bounding box center [488, 398] width 137 height 25
click at [434, 230] on label "All Projects" at bounding box center [454, 232] width 41 height 13
click at [434, 230] on input "All Projects" at bounding box center [437, 229] width 8 height 8
radio input "true"
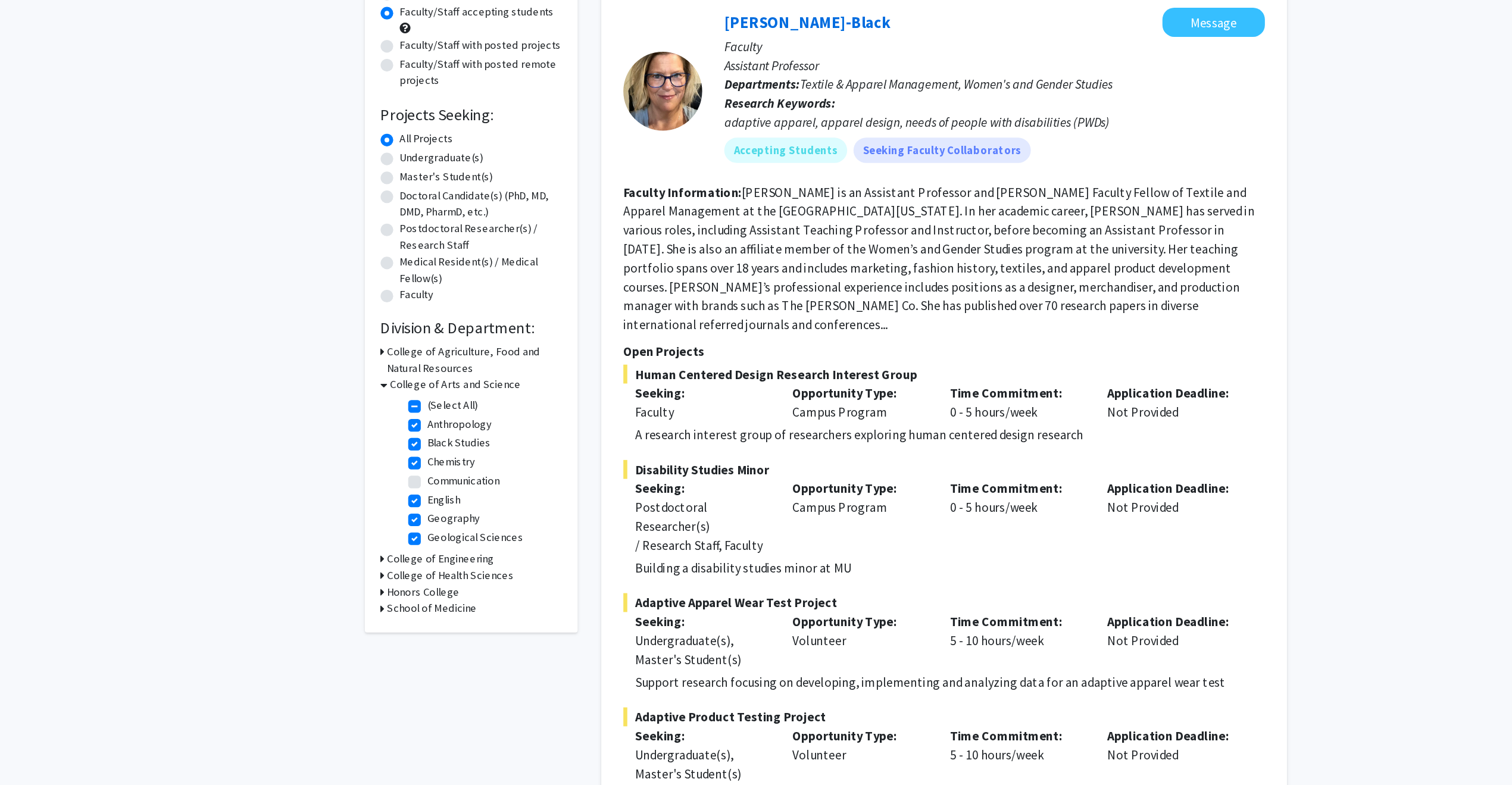
click at [455, 434] on label "(Select All)" at bounding box center [474, 432] width 38 height 13
click at [455, 434] on input "(Select All)" at bounding box center [458, 429] width 8 height 8
checkbox input "false"
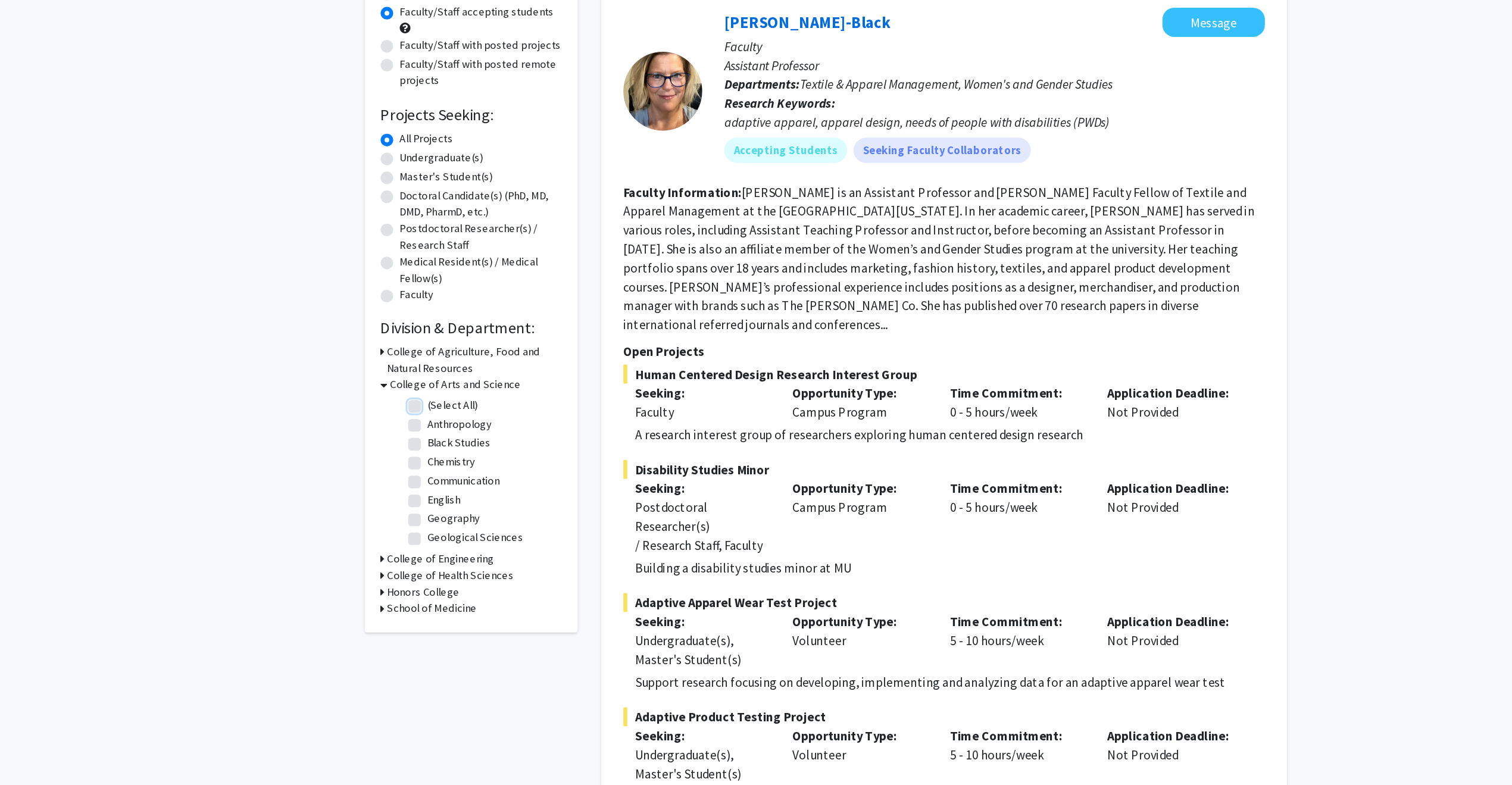
checkbox input "false"
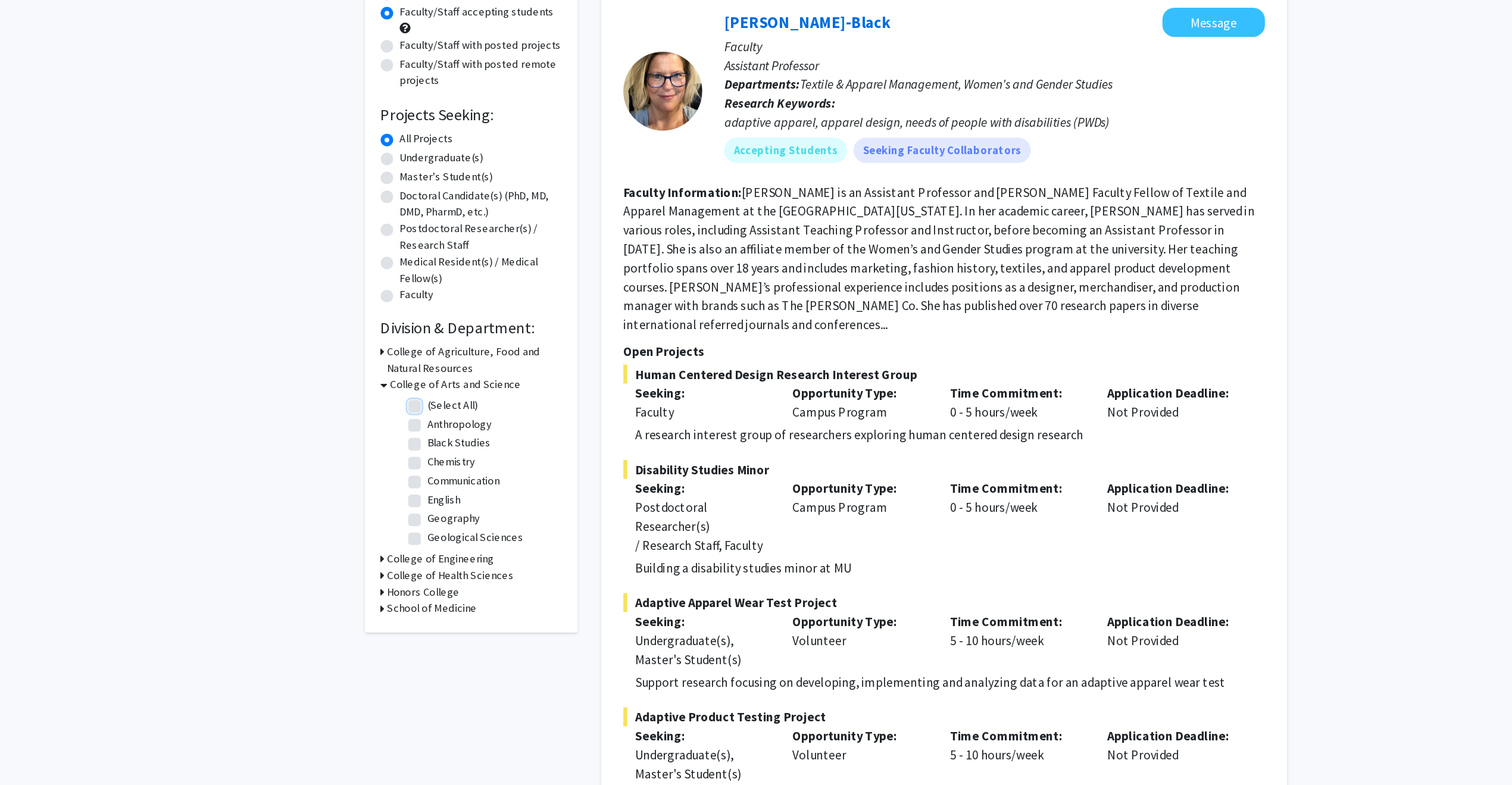
checkbox input "false"
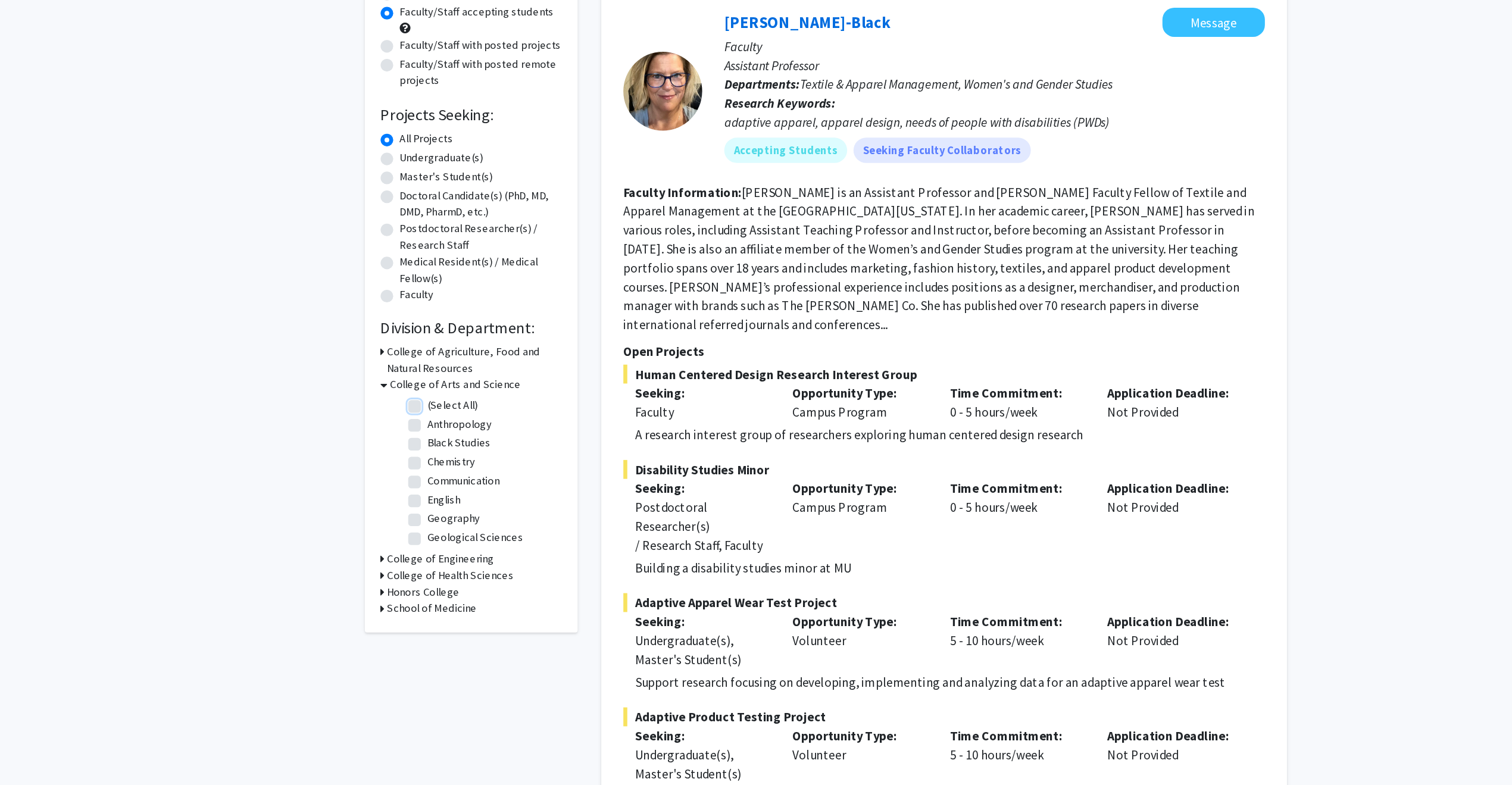
checkbox input "false"
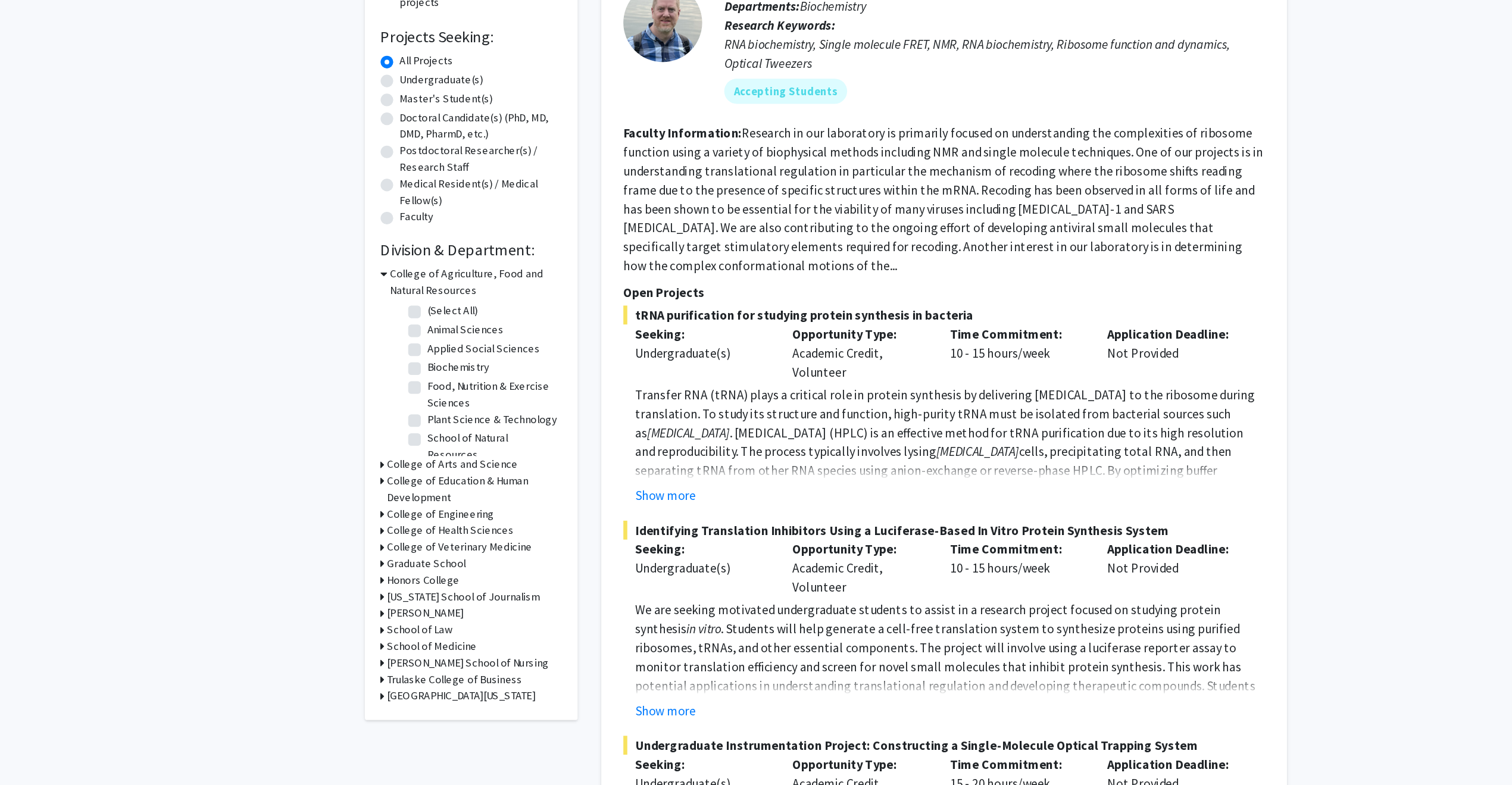
click at [420, 535] on icon at bounding box center [421, 536] width 3 height 13
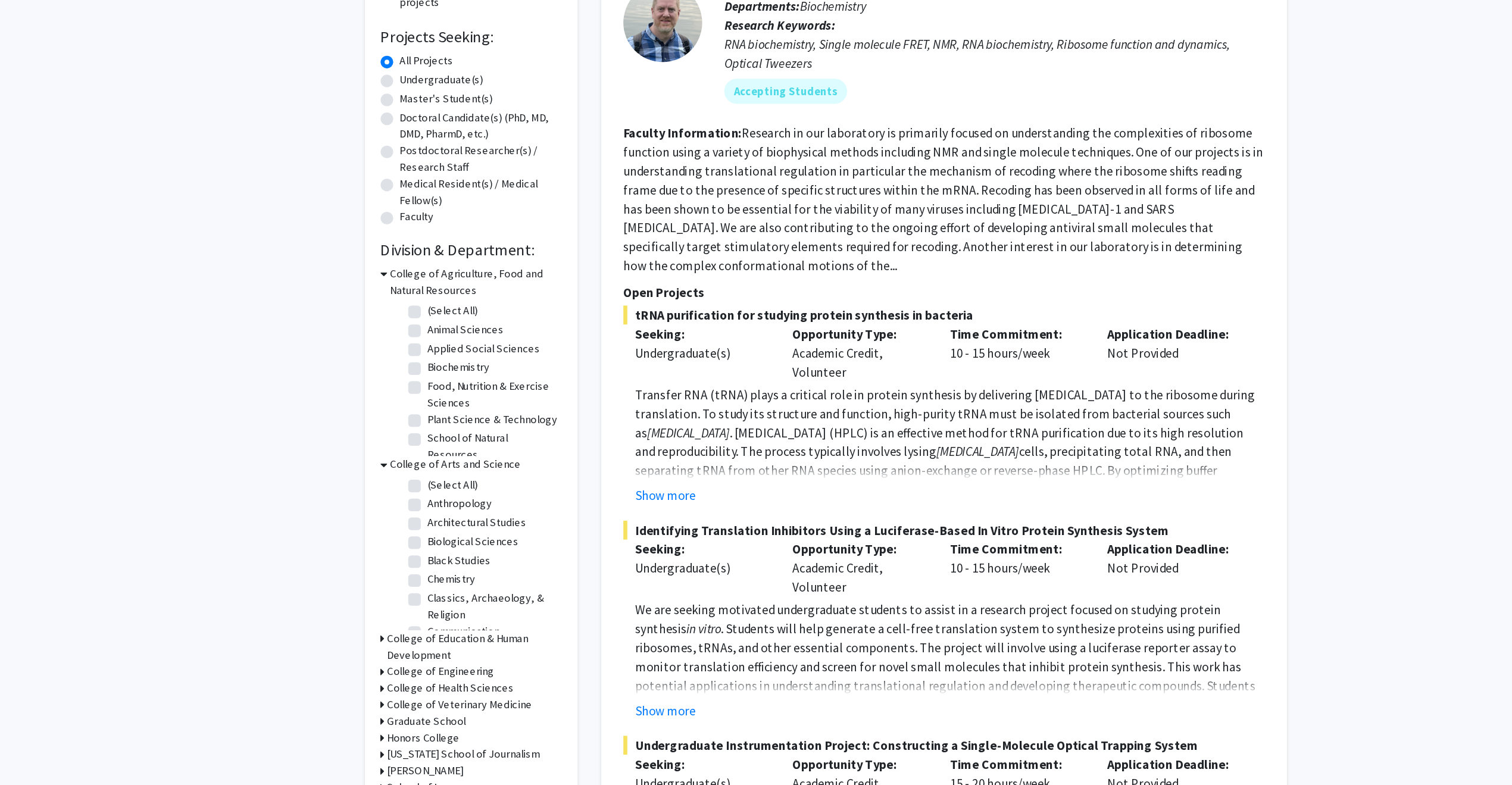
click at [455, 593] on label "Biological Sciences" at bounding box center [489, 594] width 69 height 13
click at [455, 593] on input "Biological Sciences" at bounding box center [458, 591] width 8 height 8
checkbox input "true"
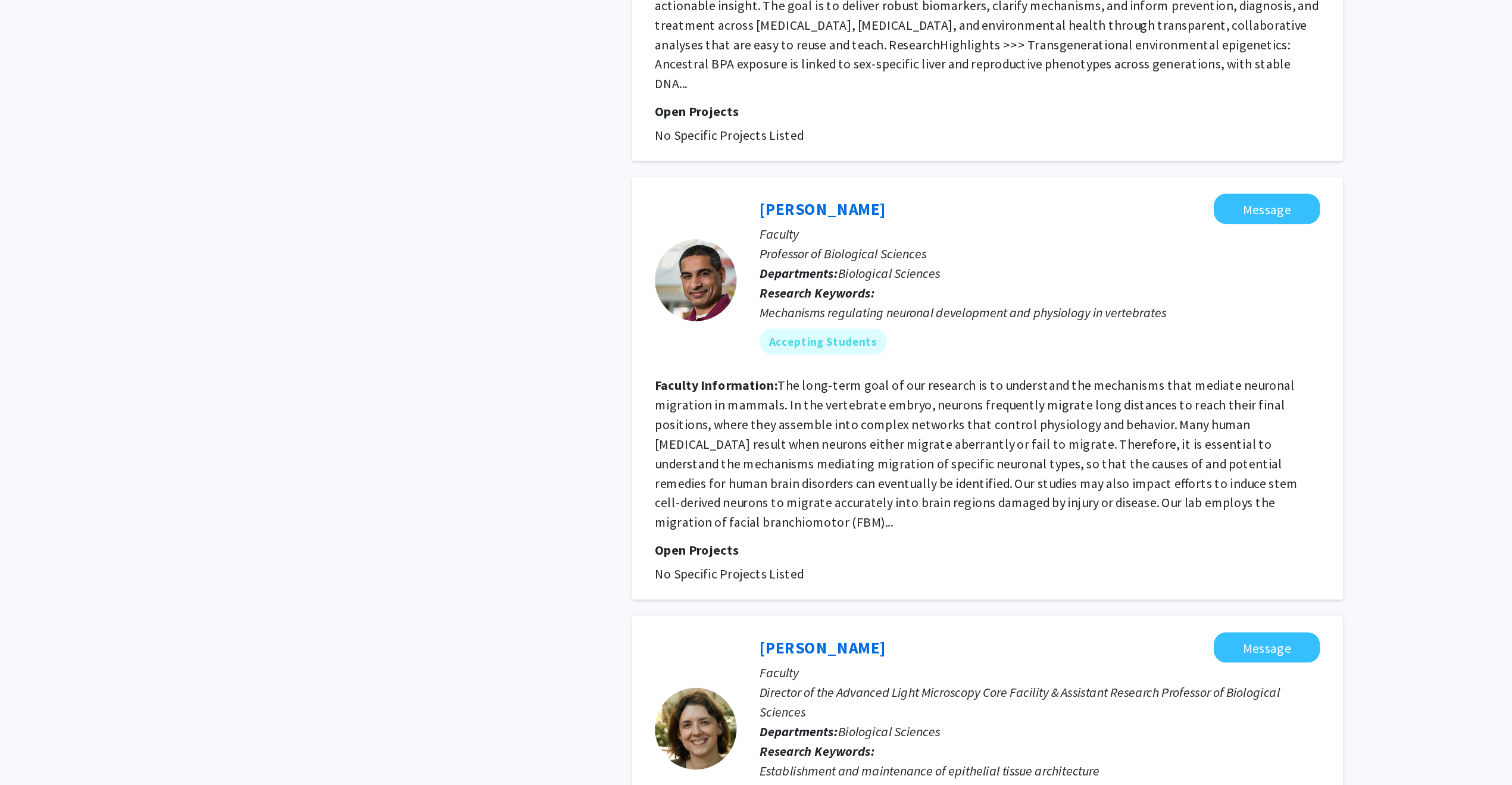
scroll to position [464, 0]
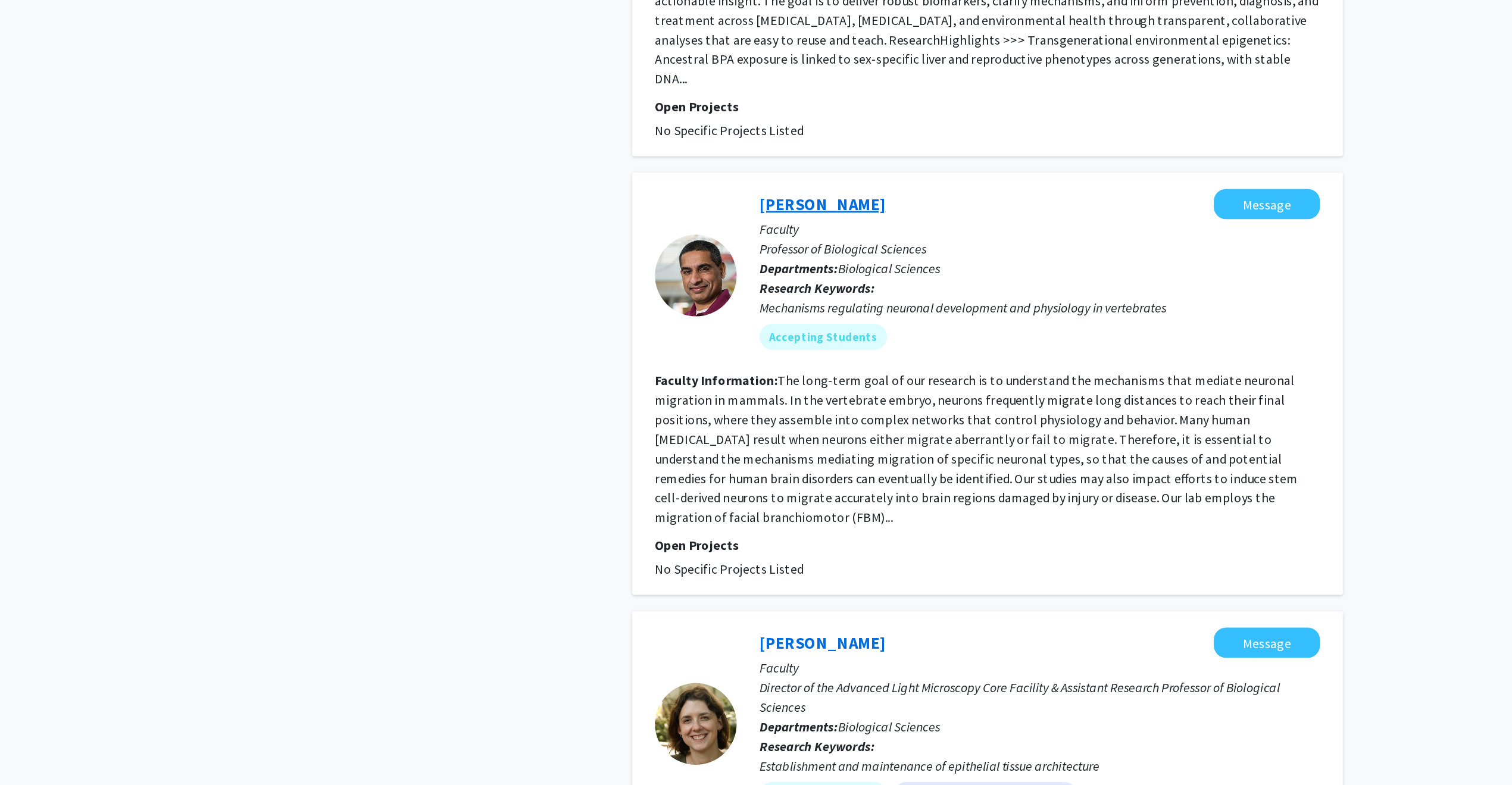
click at [751, 354] on link "[PERSON_NAME]" at bounding box center [725, 361] width 92 height 15
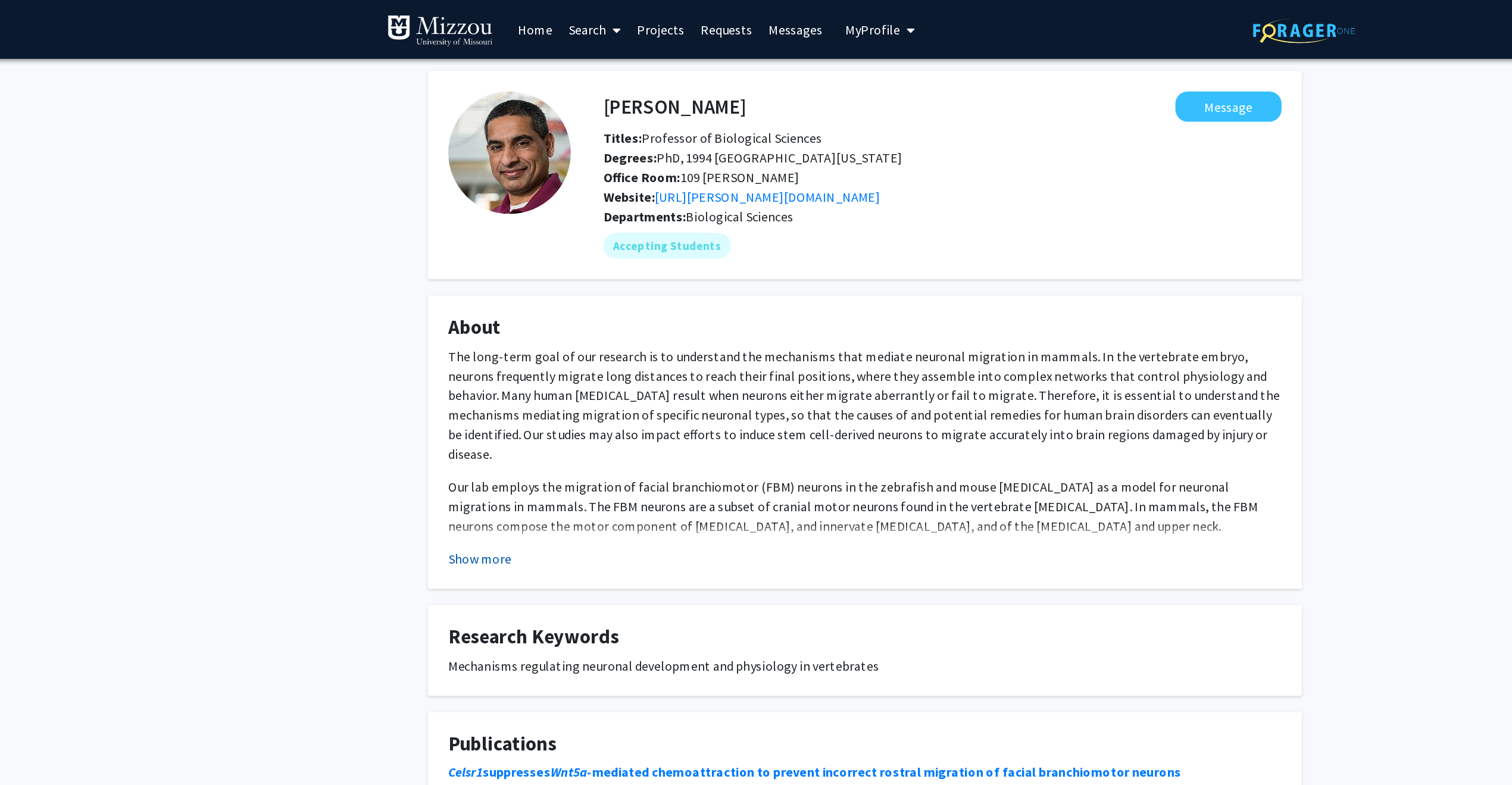
click at [488, 402] on button "Show more" at bounding box center [475, 407] width 46 height 14
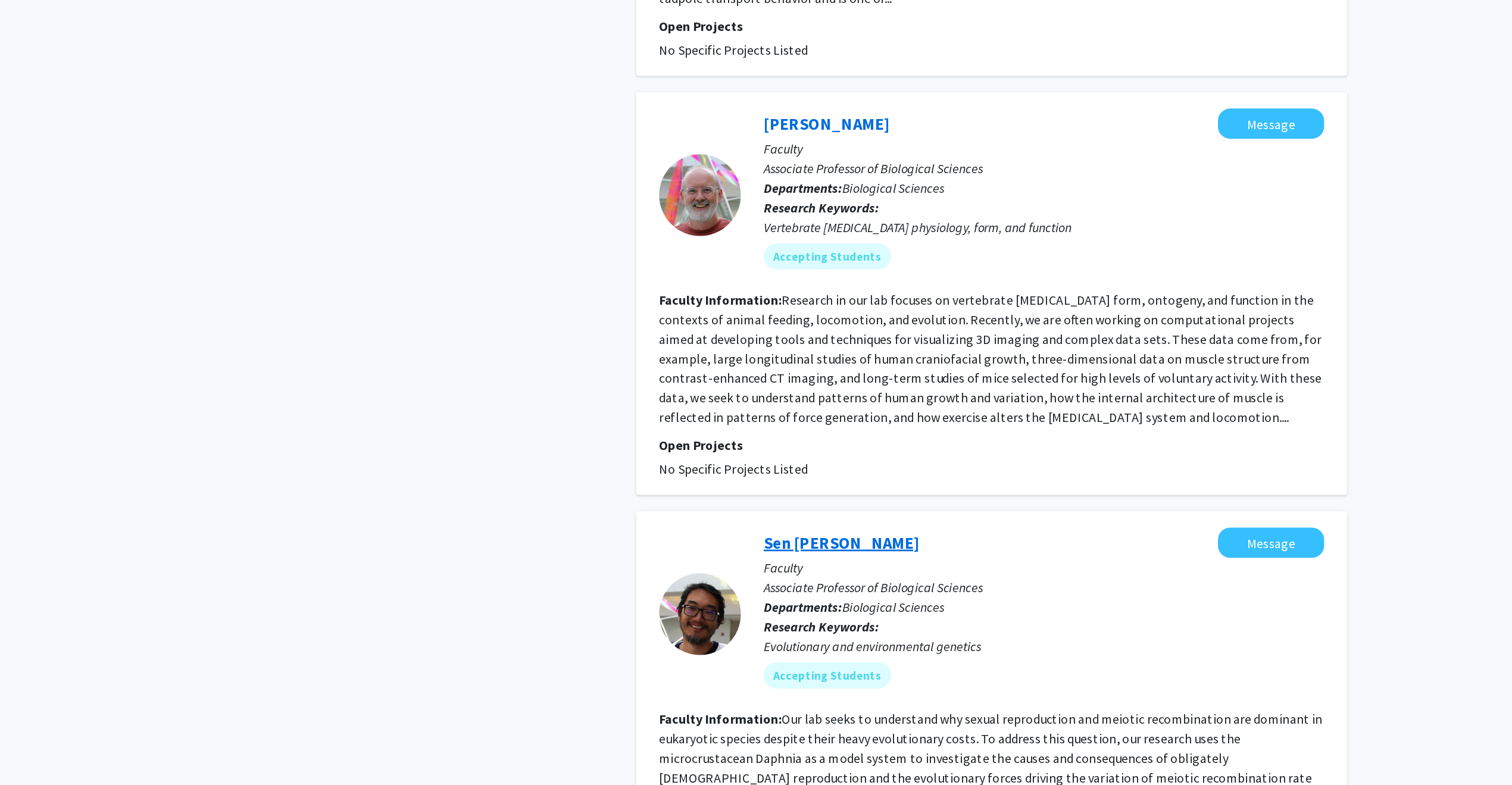
scroll to position [2516, 0]
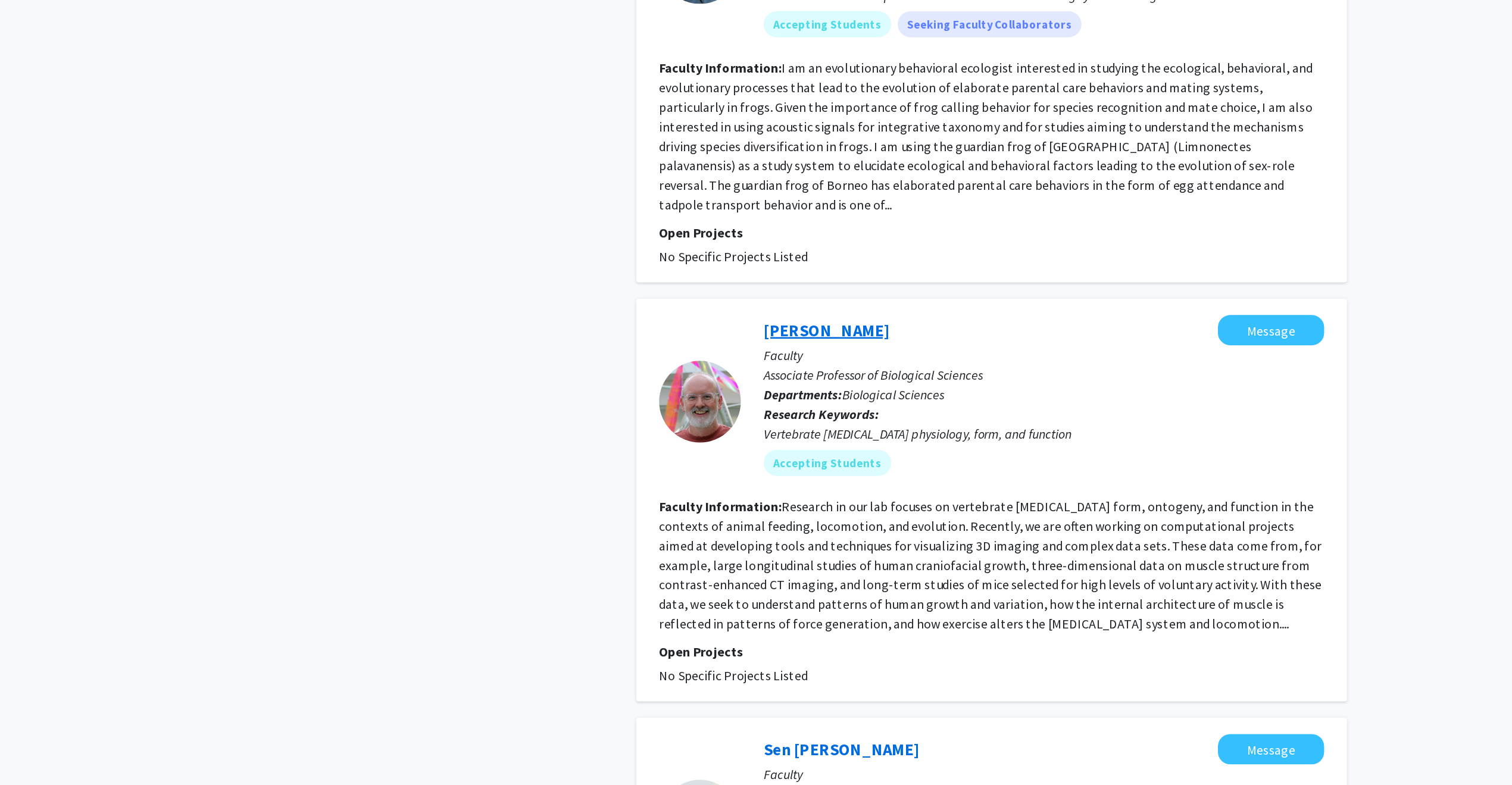
click at [738, 234] on link "[PERSON_NAME]" at bounding box center [725, 241] width 92 height 15
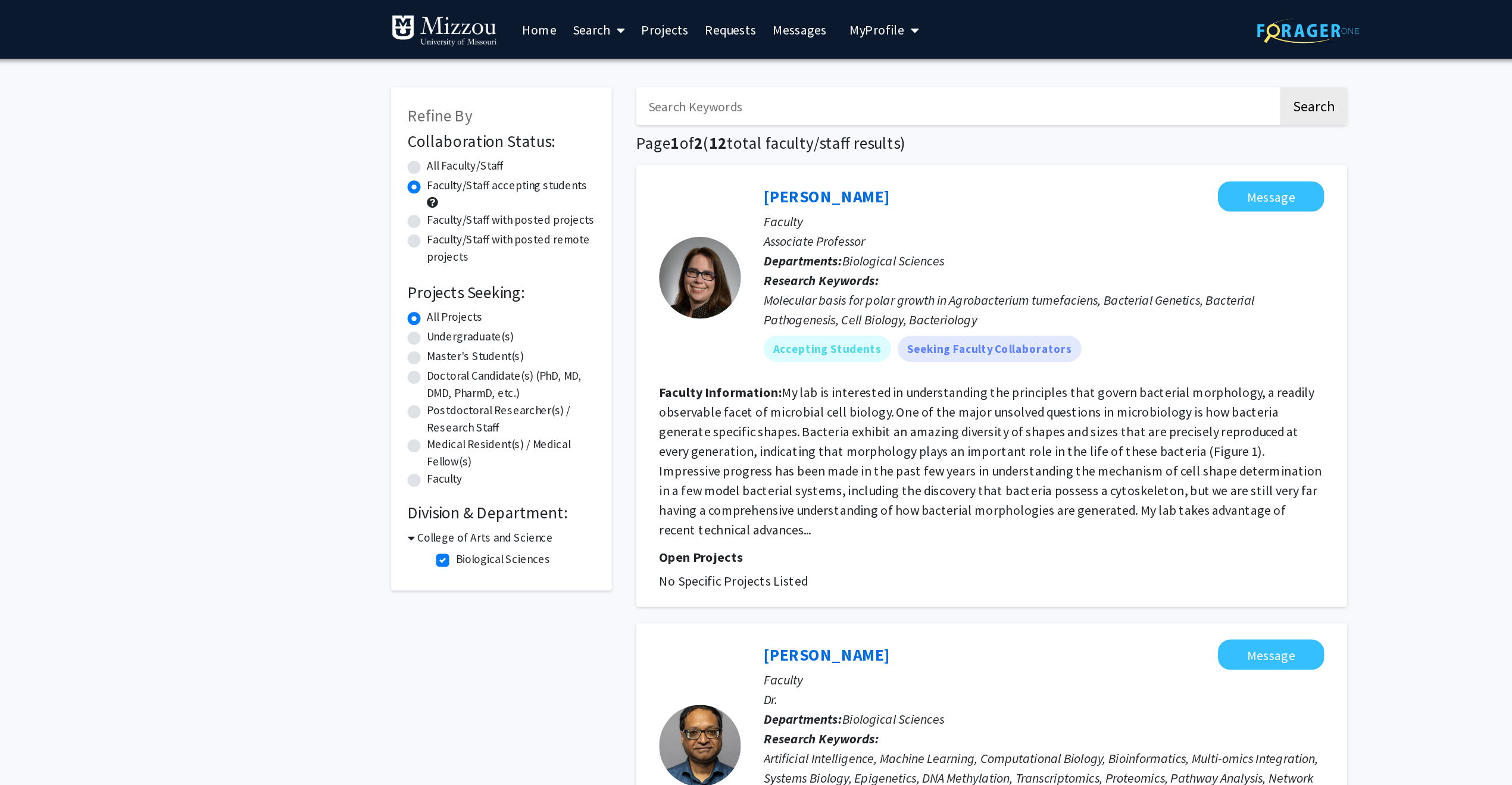
click at [434, 246] on label "Undergraduate(s)" at bounding box center [465, 246] width 63 height 13
click at [434, 246] on input "Undergraduate(s)" at bounding box center [437, 243] width 8 height 8
radio input "true"
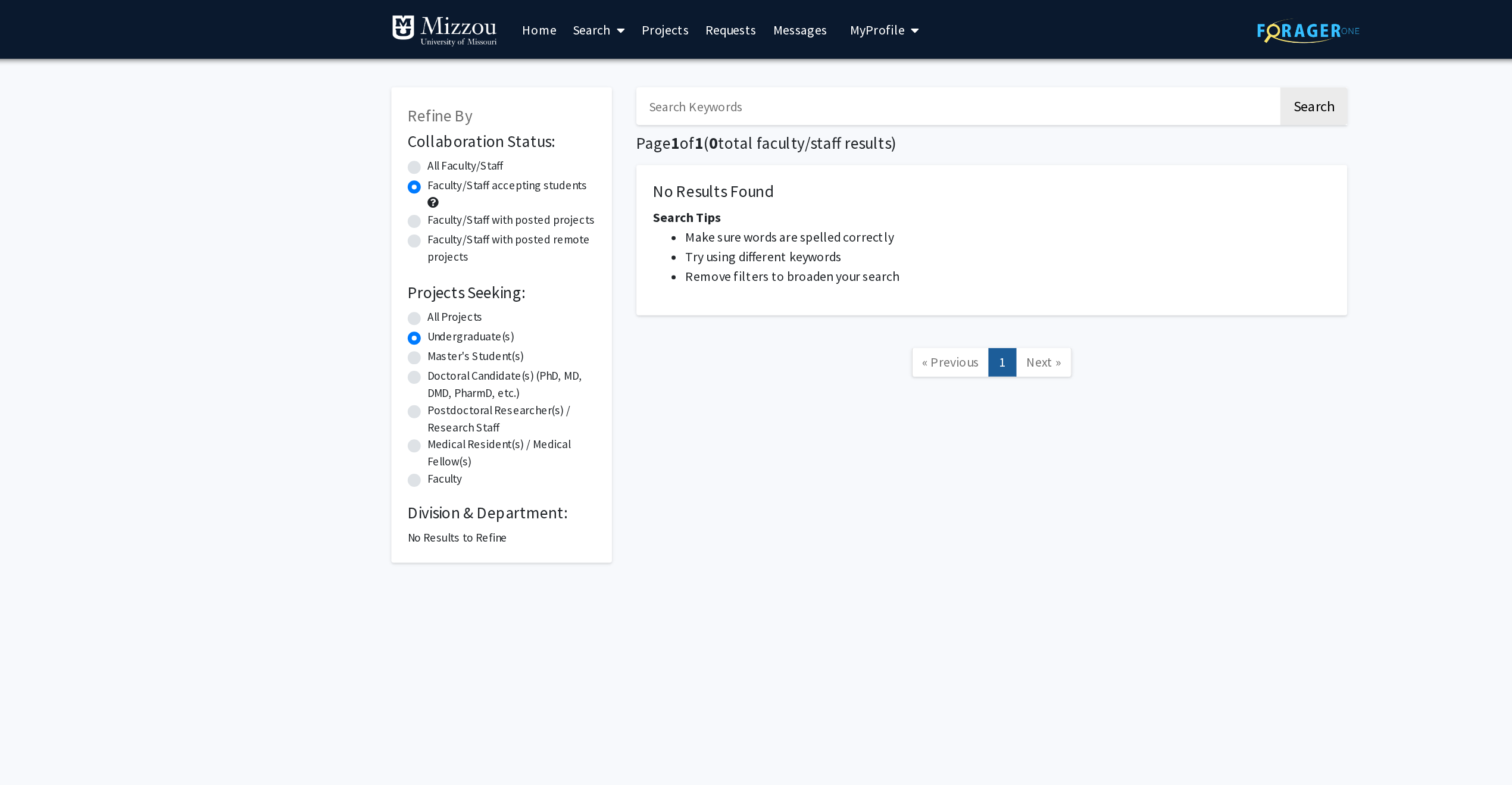
click at [434, 120] on label "All Faculty/Staff" at bounding box center [461, 121] width 55 height 13
click at [434, 120] on input "All Faculty/Staff" at bounding box center [437, 119] width 8 height 8
radio input "true"
click at [434, 137] on label "Faculty/Staff accepting students" at bounding box center [492, 135] width 116 height 13
click at [434, 137] on input "Faculty/Staff accepting students" at bounding box center [437, 133] width 8 height 8
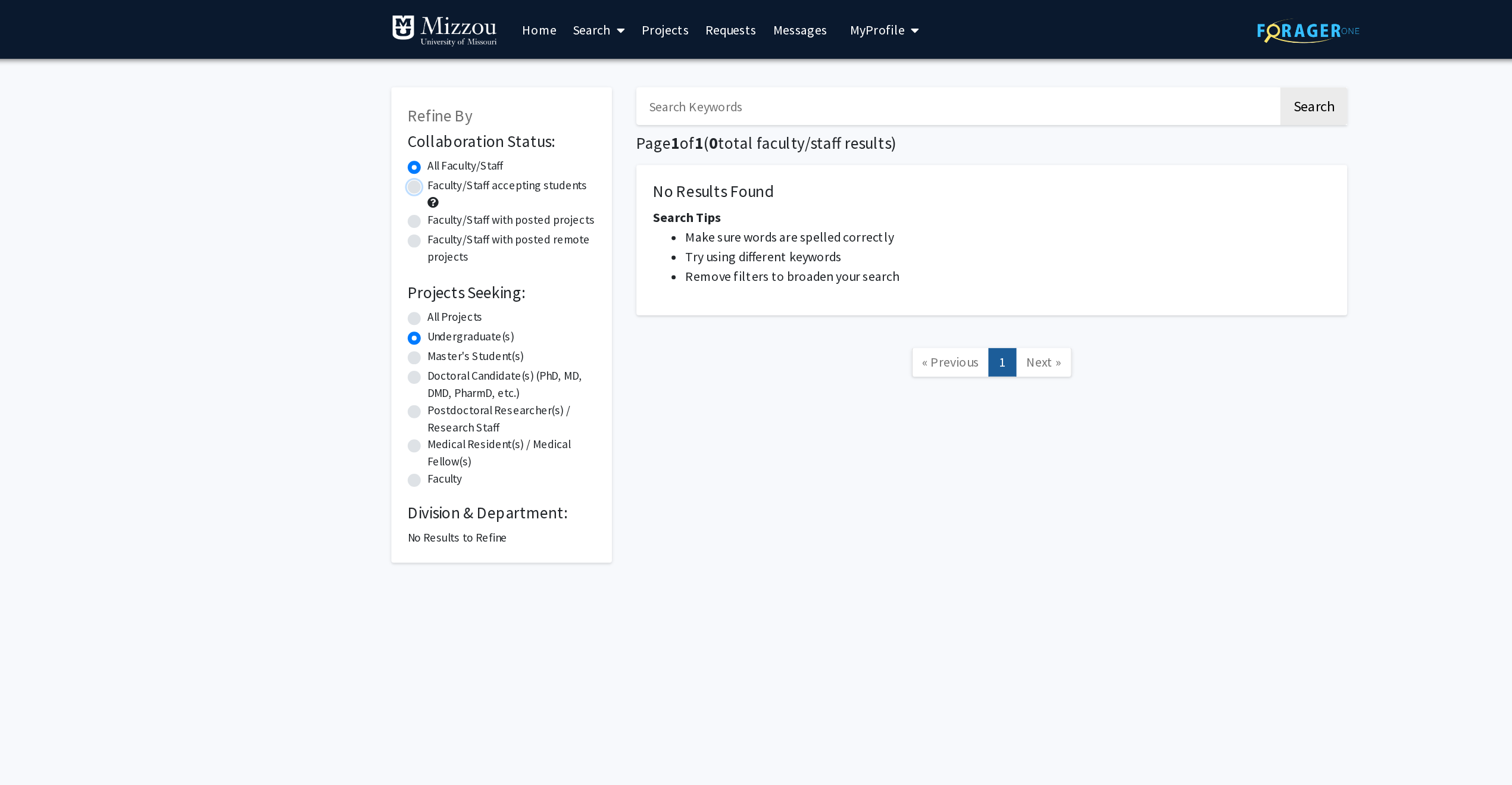
radio input "true"
click at [434, 244] on label "Undergraduate(s)" at bounding box center [465, 246] width 63 height 13
click at [434, 244] on input "Undergraduate(s)" at bounding box center [437, 243] width 8 height 8
click at [434, 244] on label "Undergraduate(s)" at bounding box center [465, 246] width 63 height 13
click at [434, 244] on input "Undergraduate(s)" at bounding box center [437, 243] width 8 height 8
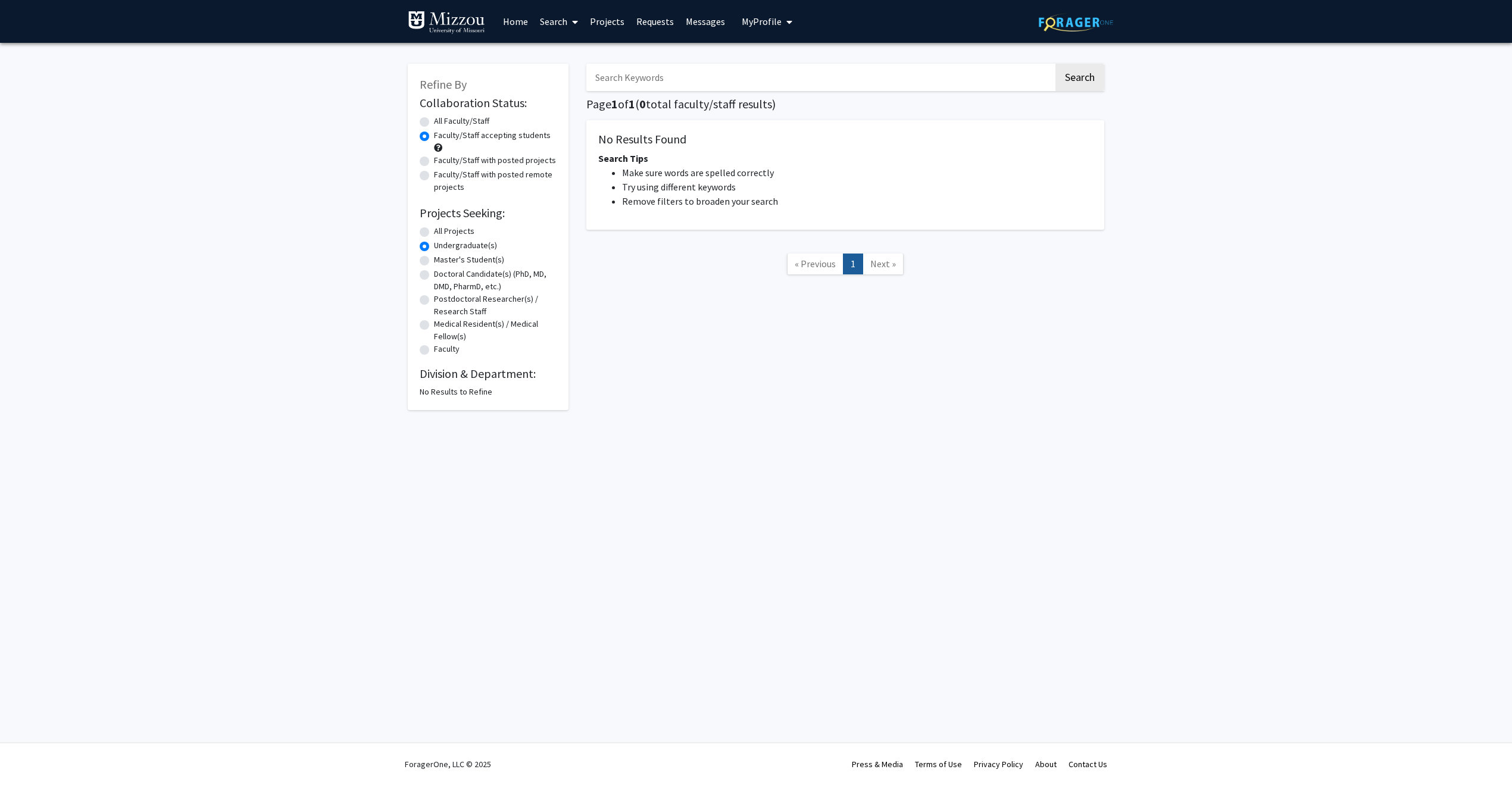
click at [558, 18] on link "Search" at bounding box center [558, 21] width 50 height 41
click at [578, 49] on span "Faculty/Staff" at bounding box center [577, 55] width 88 height 24
radio input "true"
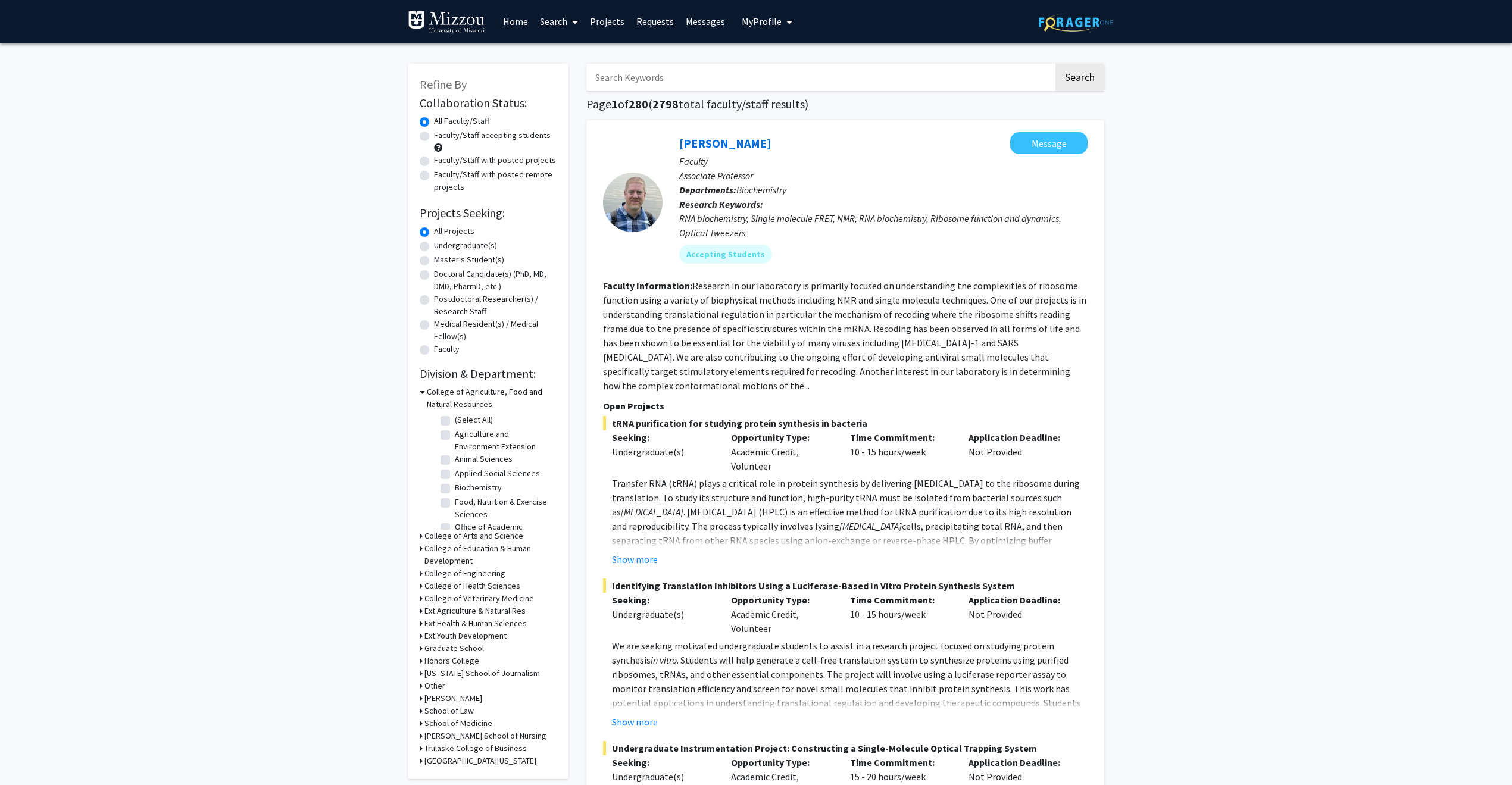
click at [434, 246] on label "Undergraduate(s)" at bounding box center [465, 246] width 63 height 13
click at [434, 246] on input "Undergraduate(s)" at bounding box center [437, 243] width 8 height 8
radio input "true"
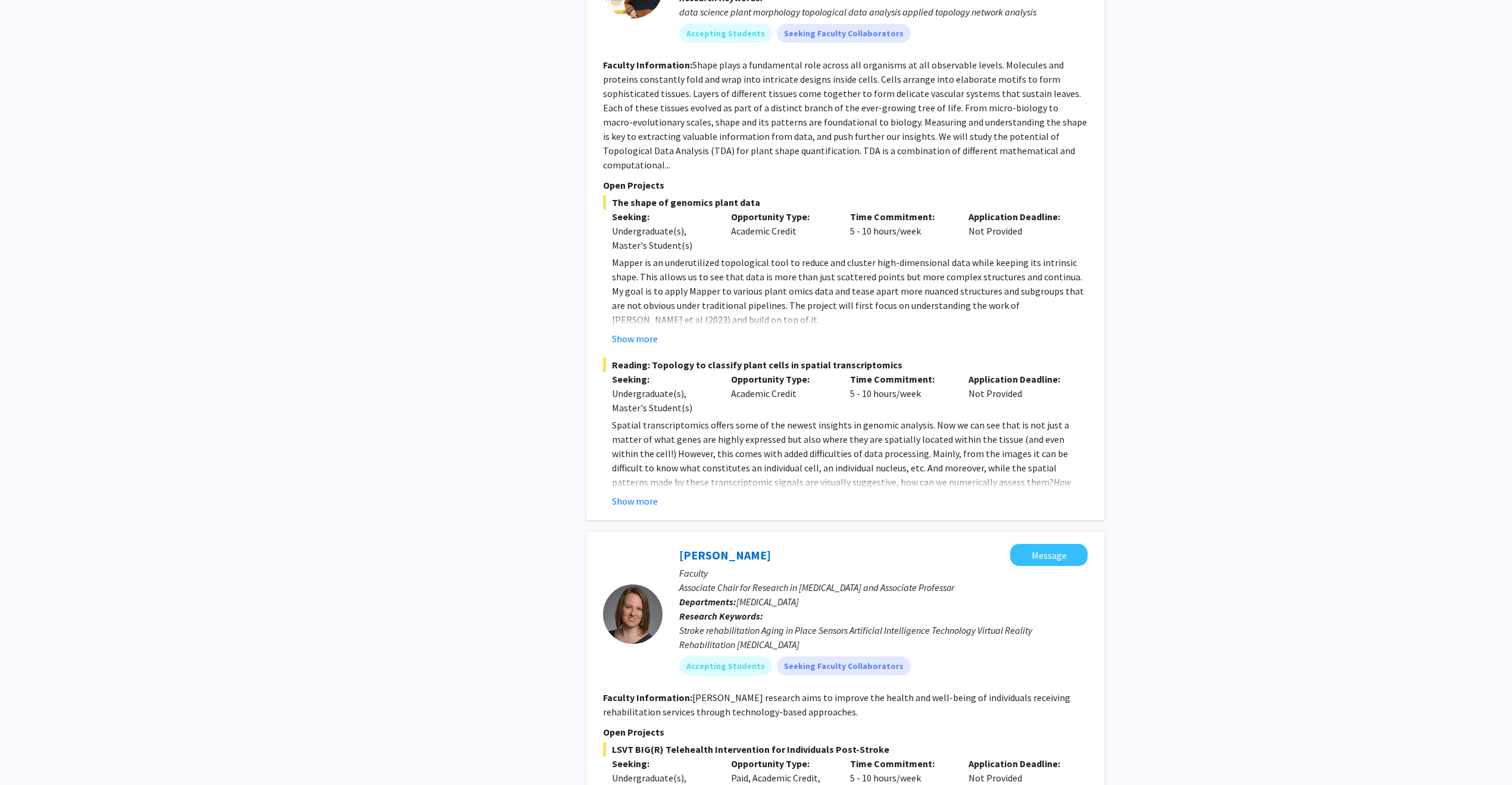
scroll to position [1164, 0]
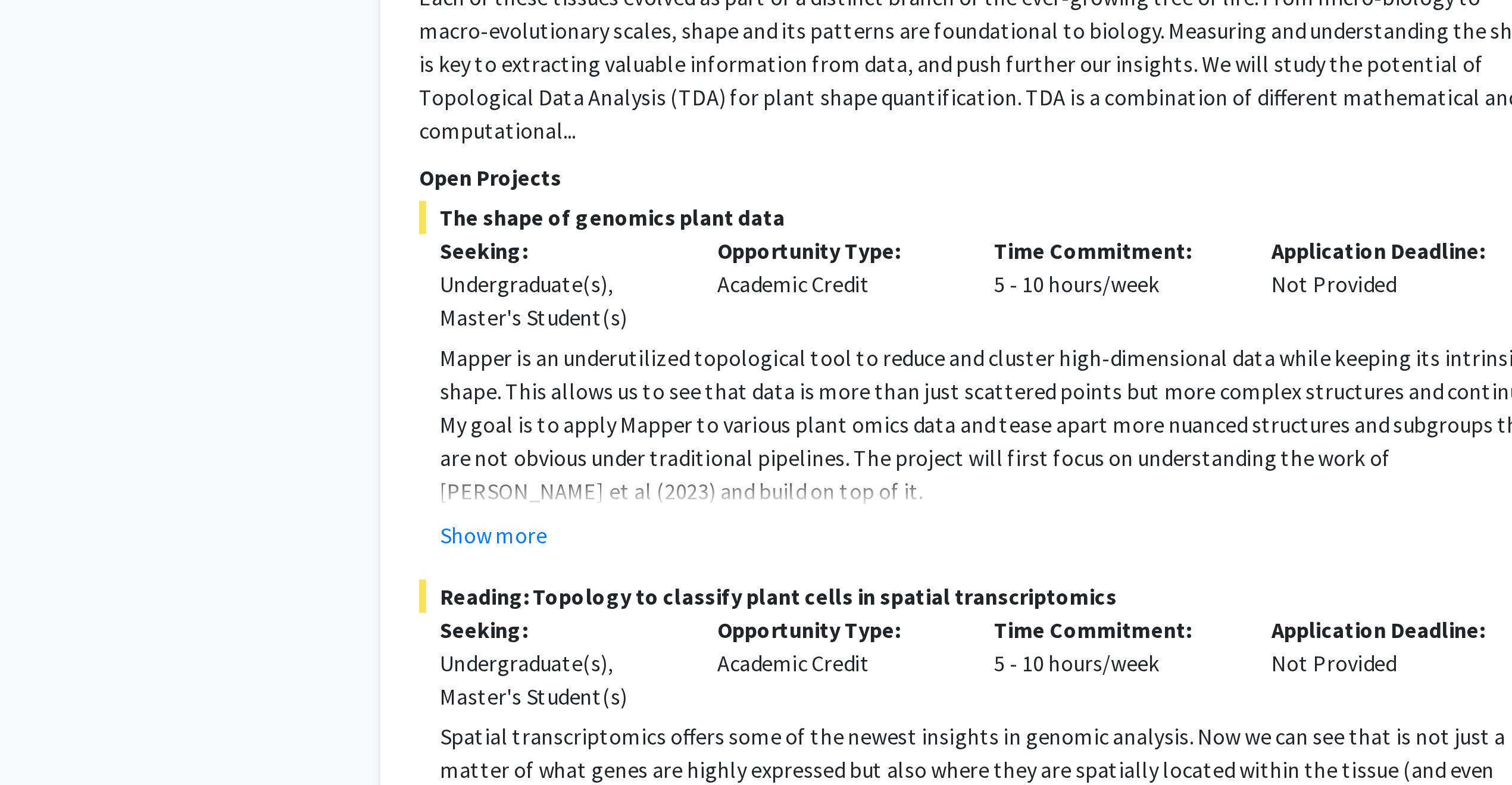
drag, startPoint x: 736, startPoint y: 199, endPoint x: 808, endPoint y: 216, distance: 74.0
click at [808, 216] on div "Opportunity Type: Academic Credit" at bounding box center [782, 231] width 119 height 43
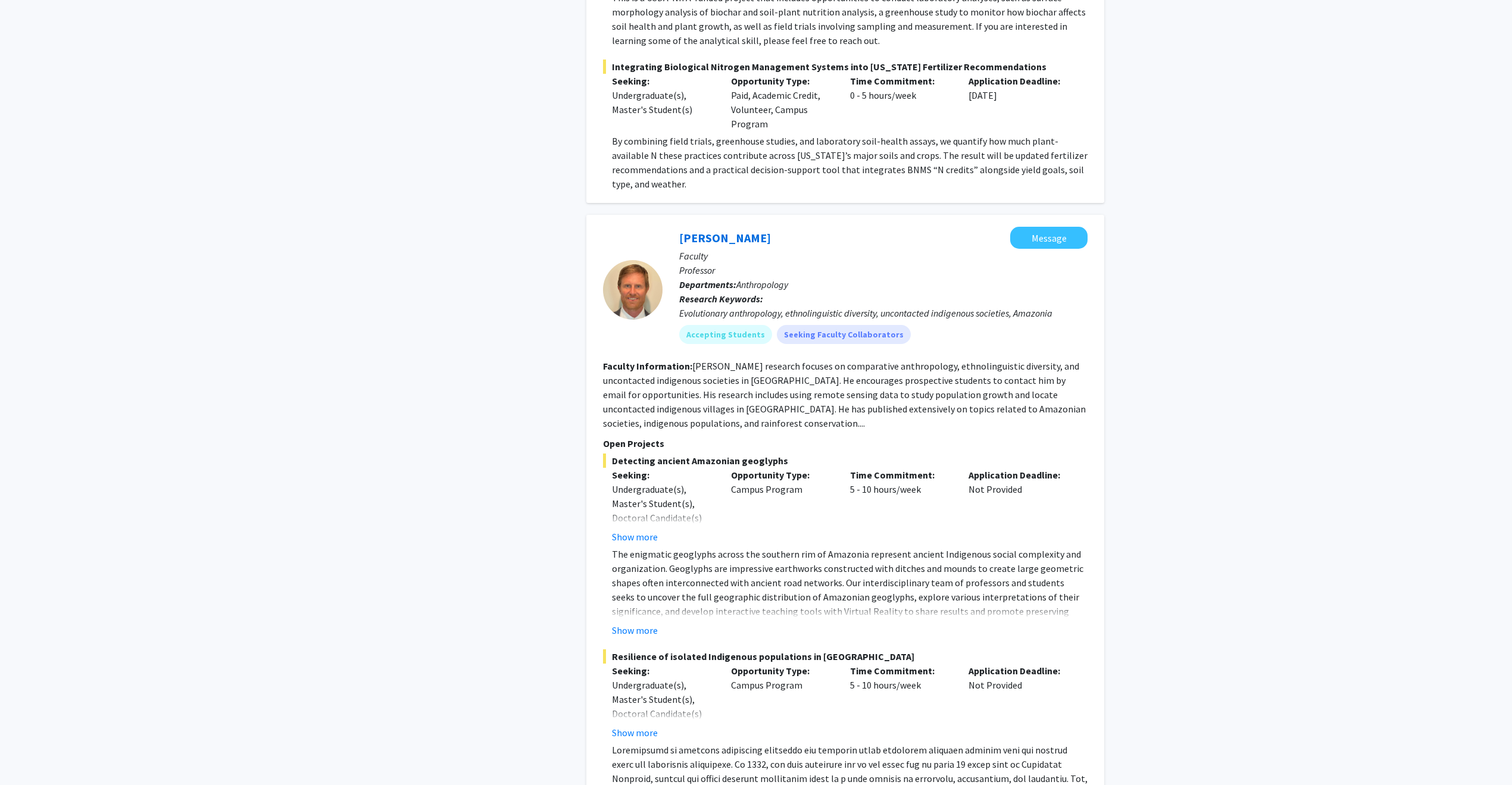
scroll to position [5664, 0]
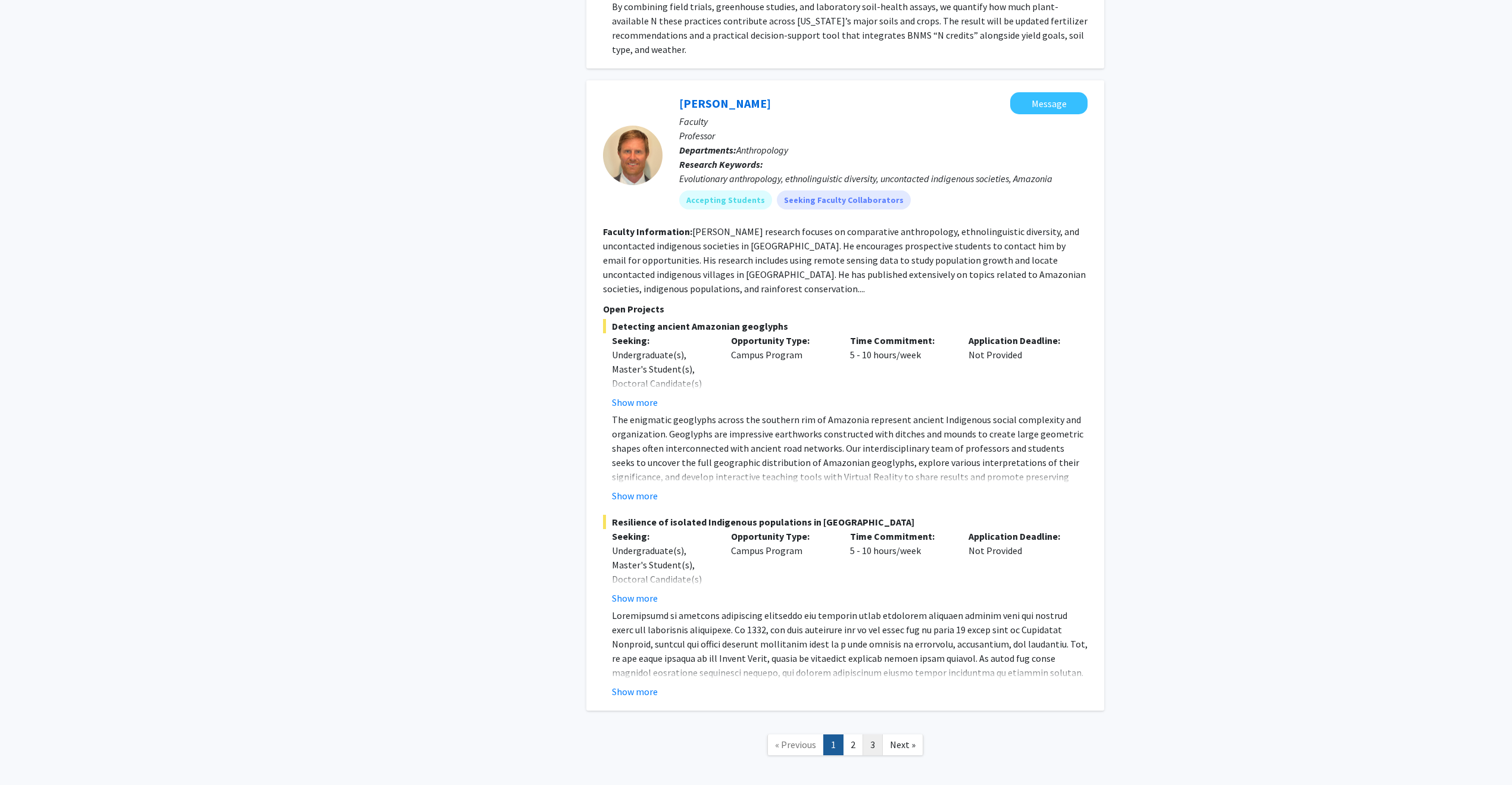
click at [877, 734] on link "3" at bounding box center [872, 745] width 20 height 21
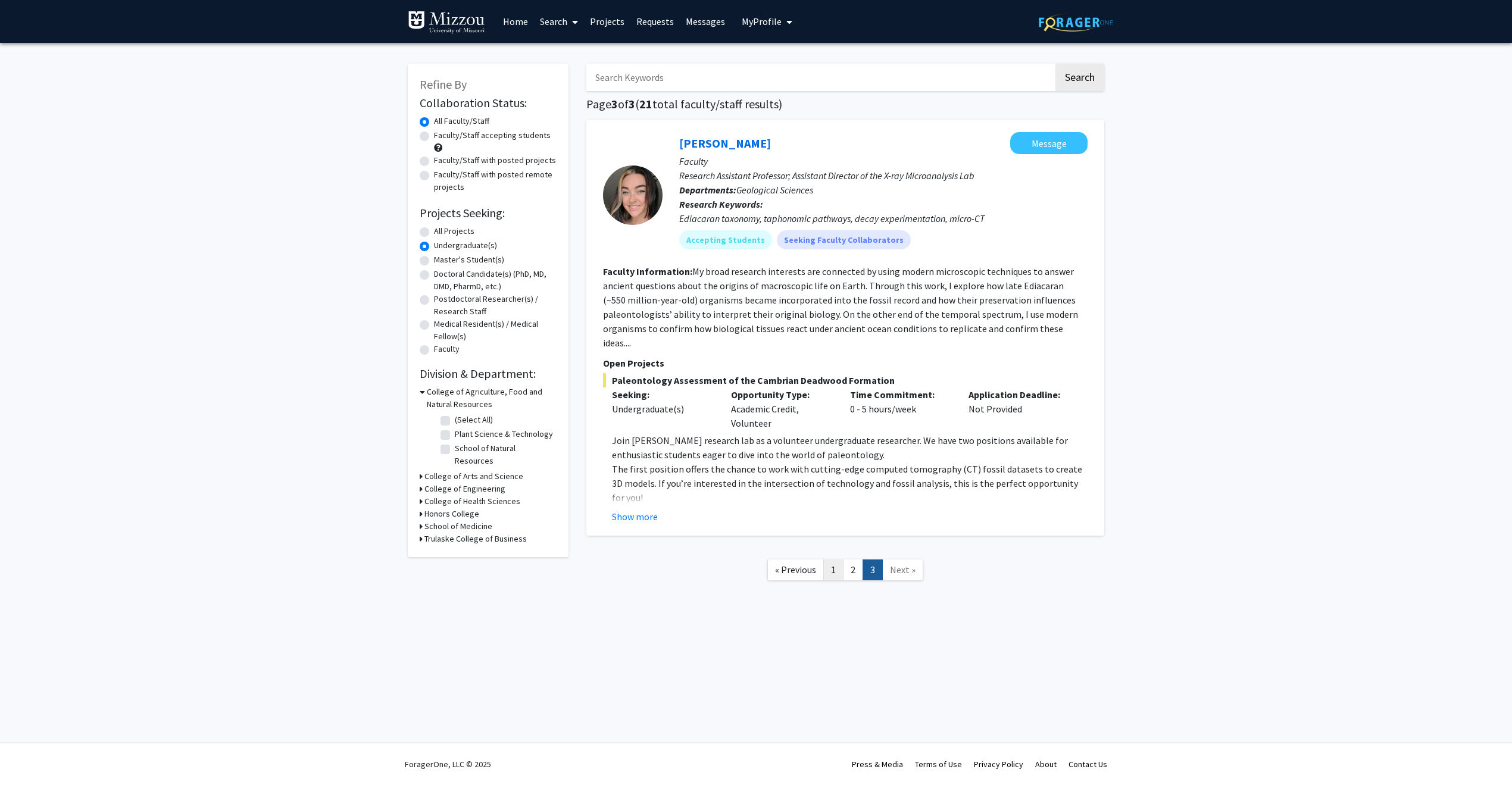
click at [841, 559] on link "1" at bounding box center [833, 570] width 20 height 21
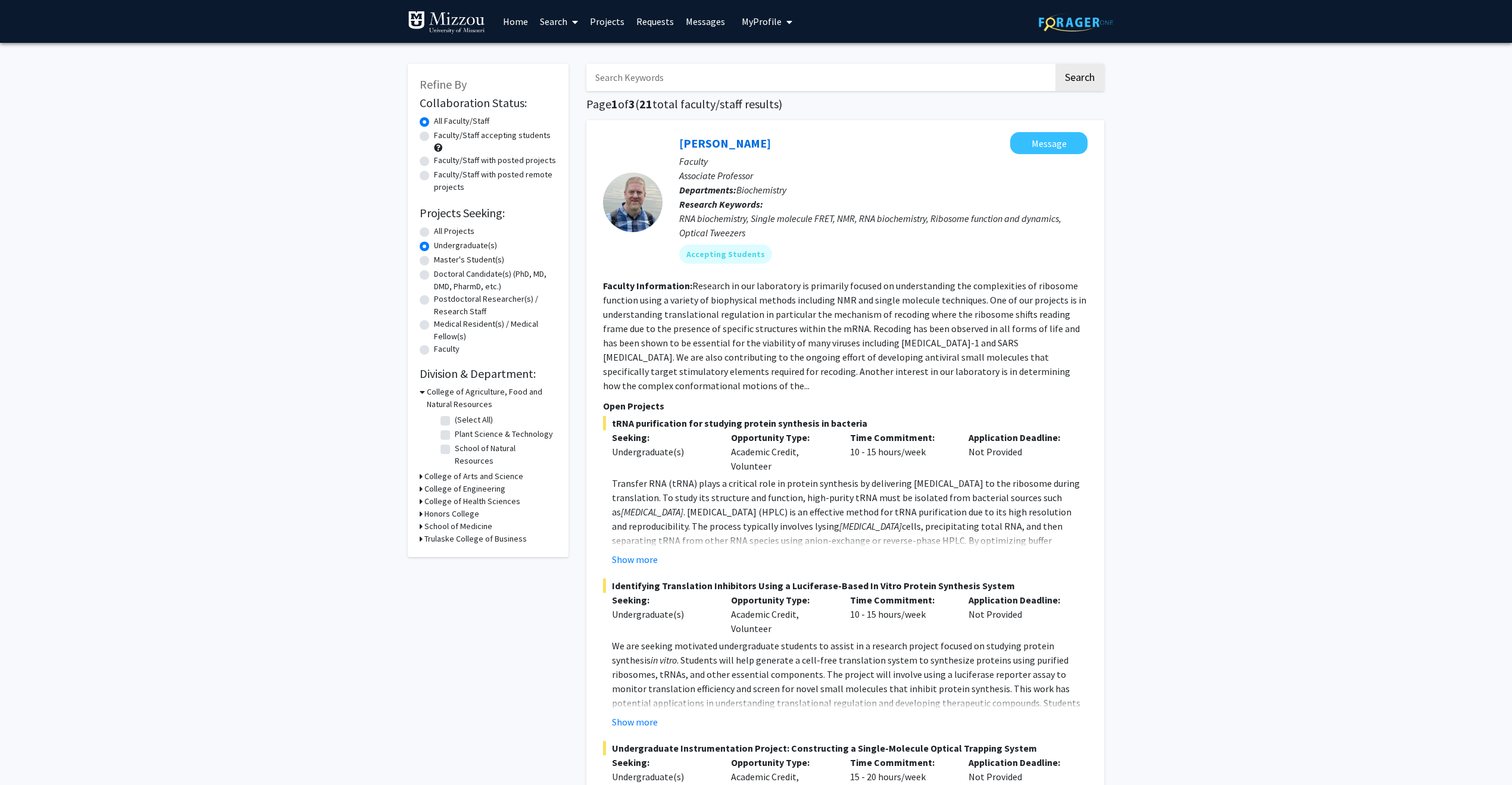
click at [618, 18] on link "Projects" at bounding box center [607, 21] width 46 height 41
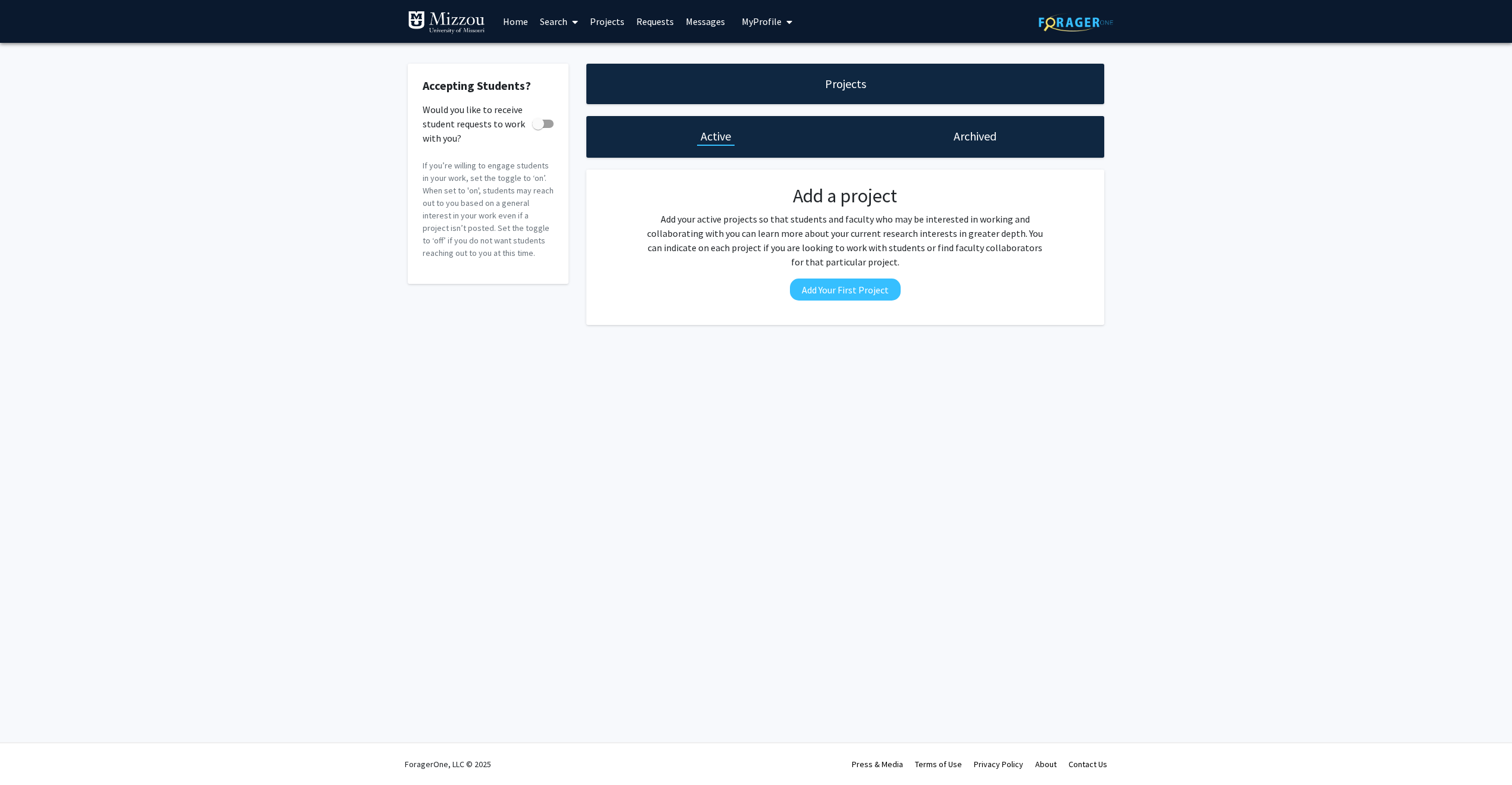
click at [1005, 137] on div "Archived" at bounding box center [975, 136] width 259 height 41
click at [892, 57] on div "Accepting Students? Would you like to receive student requests to work with you…" at bounding box center [756, 197] width 1512 height 309
click at [571, 23] on span at bounding box center [572, 22] width 11 height 41
click at [606, 98] on span "Funding, Programs, & External Opportunities" at bounding box center [644, 102] width 221 height 24
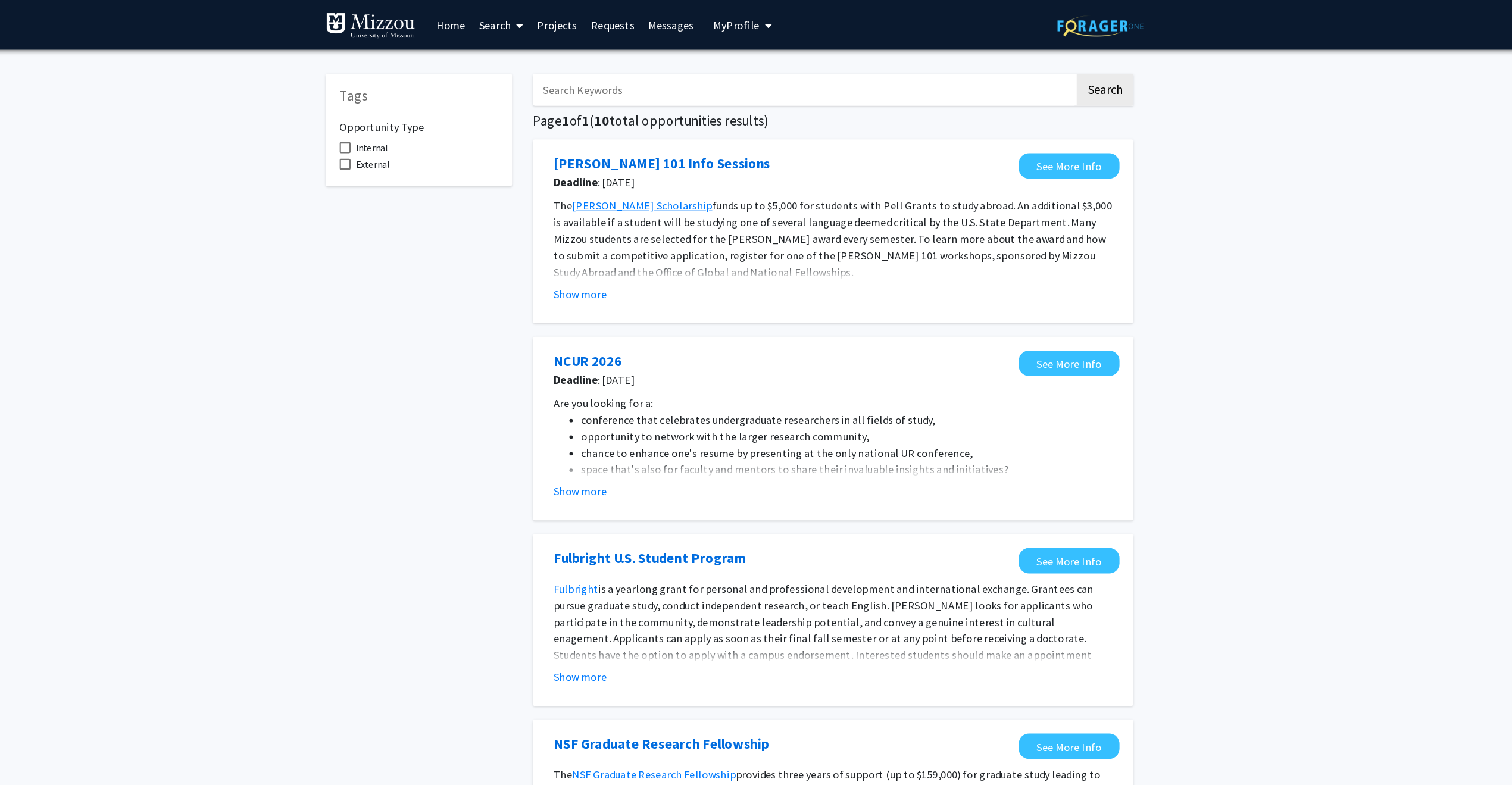
click at [449, 22] on img at bounding box center [446, 22] width 77 height 24
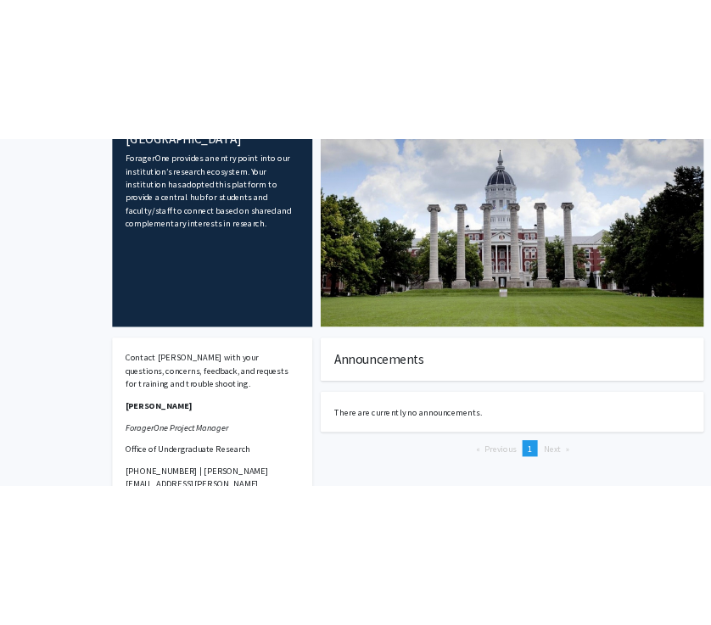
scroll to position [65, 0]
